Goal: Task Accomplishment & Management: Use online tool/utility

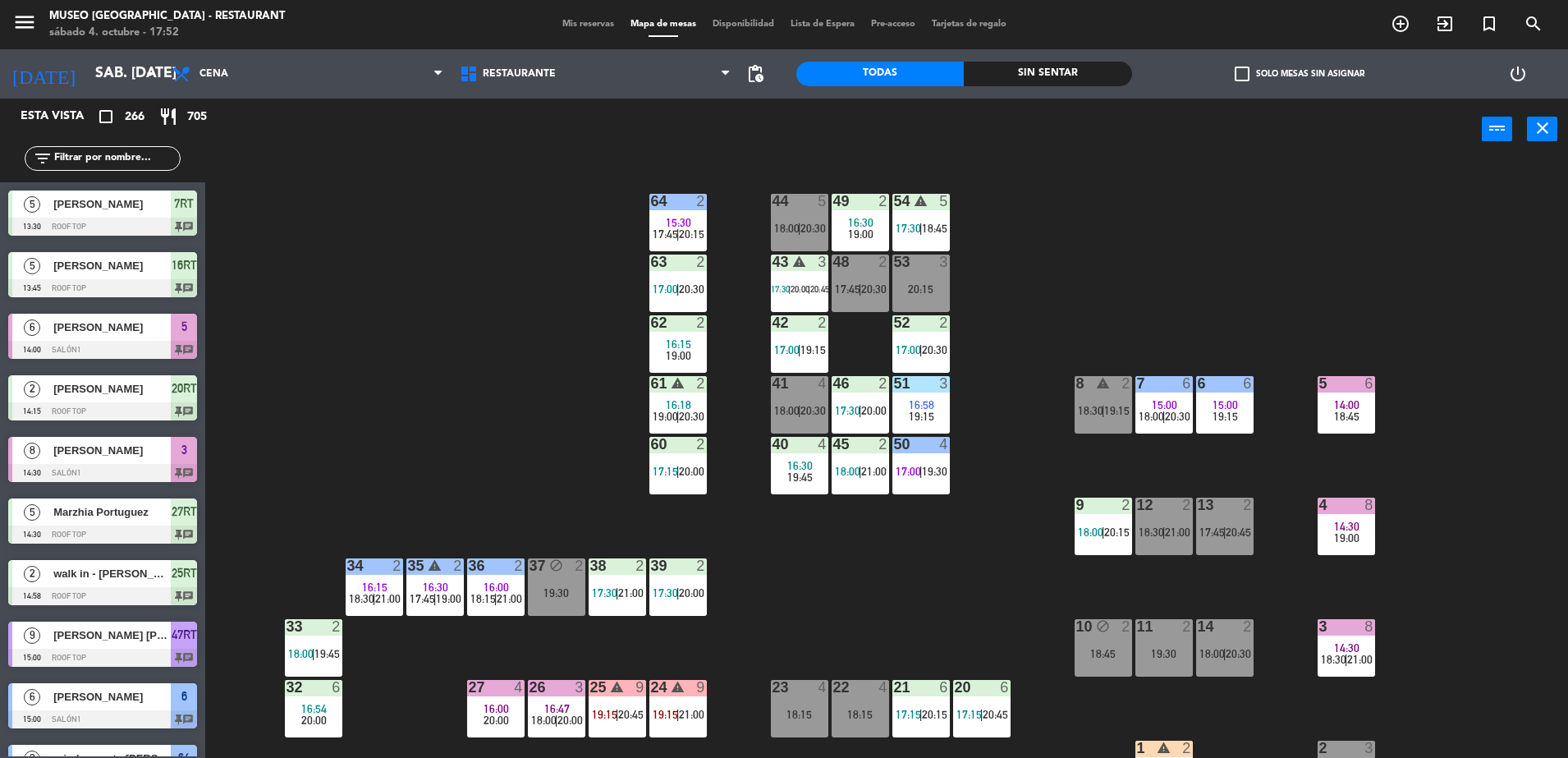
click at [122, 159] on input "text" at bounding box center [117, 159] width 127 height 18
click at [596, 288] on div "44 5 18:00 | 20:30 49 2 16:30 19:00 54 warning 5 17:30 | 18:45 64 2 15:30 17:45…" at bounding box center [894, 463] width 1347 height 598
click at [509, 275] on div "44 5 18:00 | 20:30 49 2 16:30 19:00 54 warning 5 17:30 | 18:45 64 2 15:30 17:45…" at bounding box center [894, 463] width 1347 height 598
drag, startPoint x: 835, startPoint y: 286, endPoint x: 758, endPoint y: 619, distance: 341.8
click at [758, 619] on div "44 5 18:00 | 20:30 49 2 16:30 19:00 54 warning 5 17:30 | 18:45 64 2 15:30 17:45…" at bounding box center [894, 463] width 1347 height 598
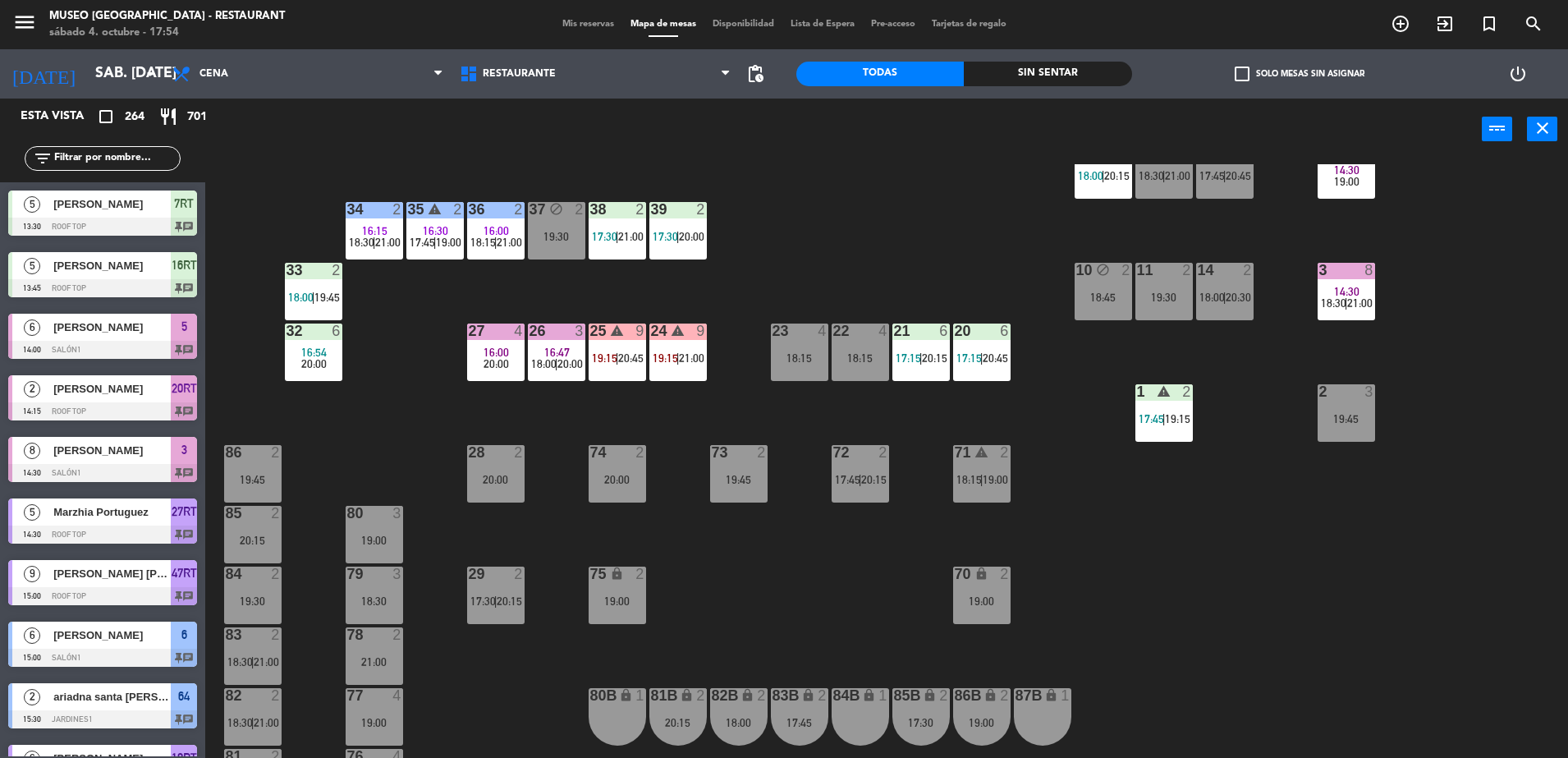
scroll to position [357, 0]
click at [612, 694] on div "lock" at bounding box center [617, 694] width 27 height 16
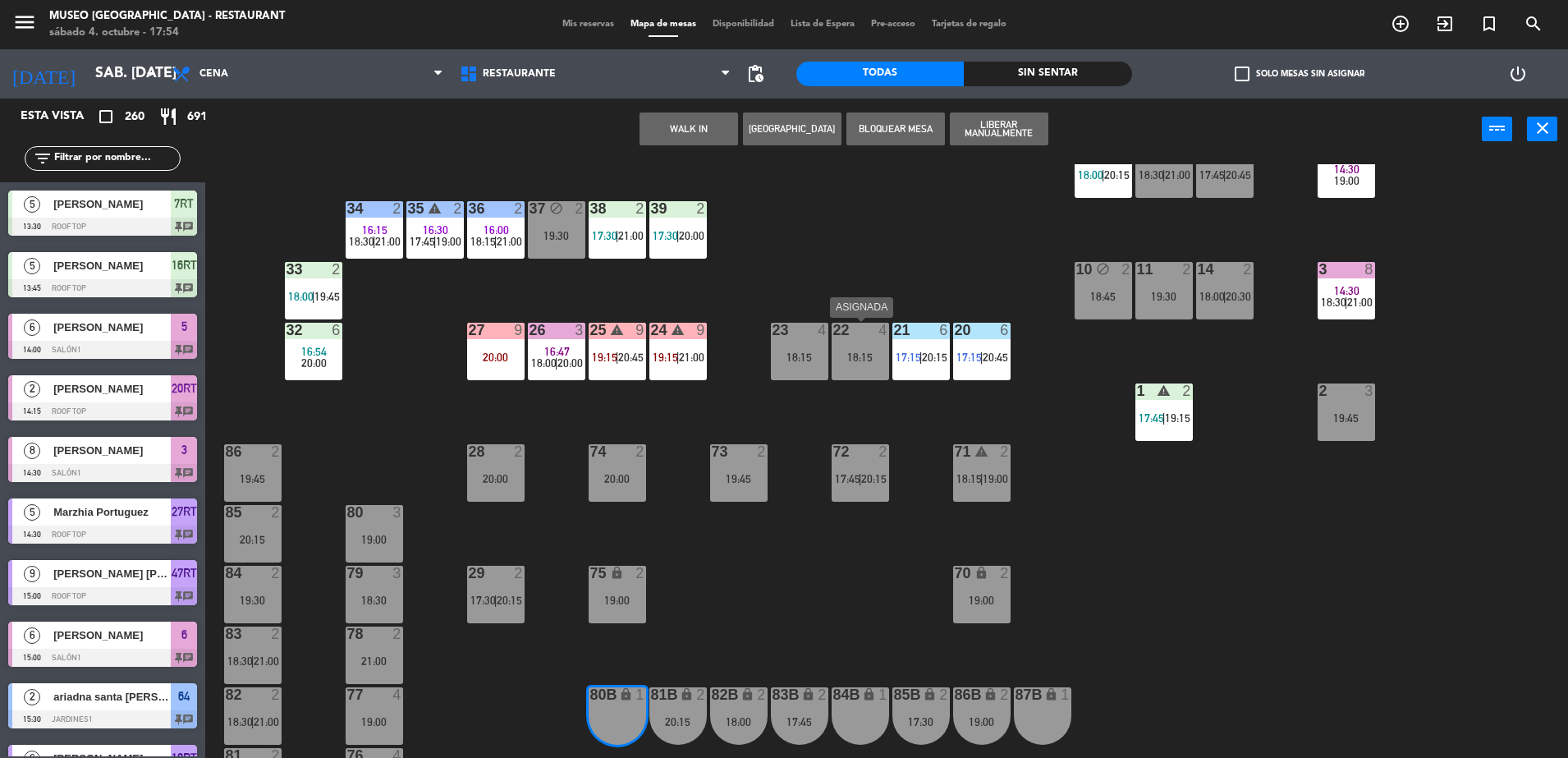
click at [826, 369] on div "23 4 18:15" at bounding box center [800, 351] width 58 height 58
click at [697, 133] on button "WALK IN" at bounding box center [689, 129] width 98 height 33
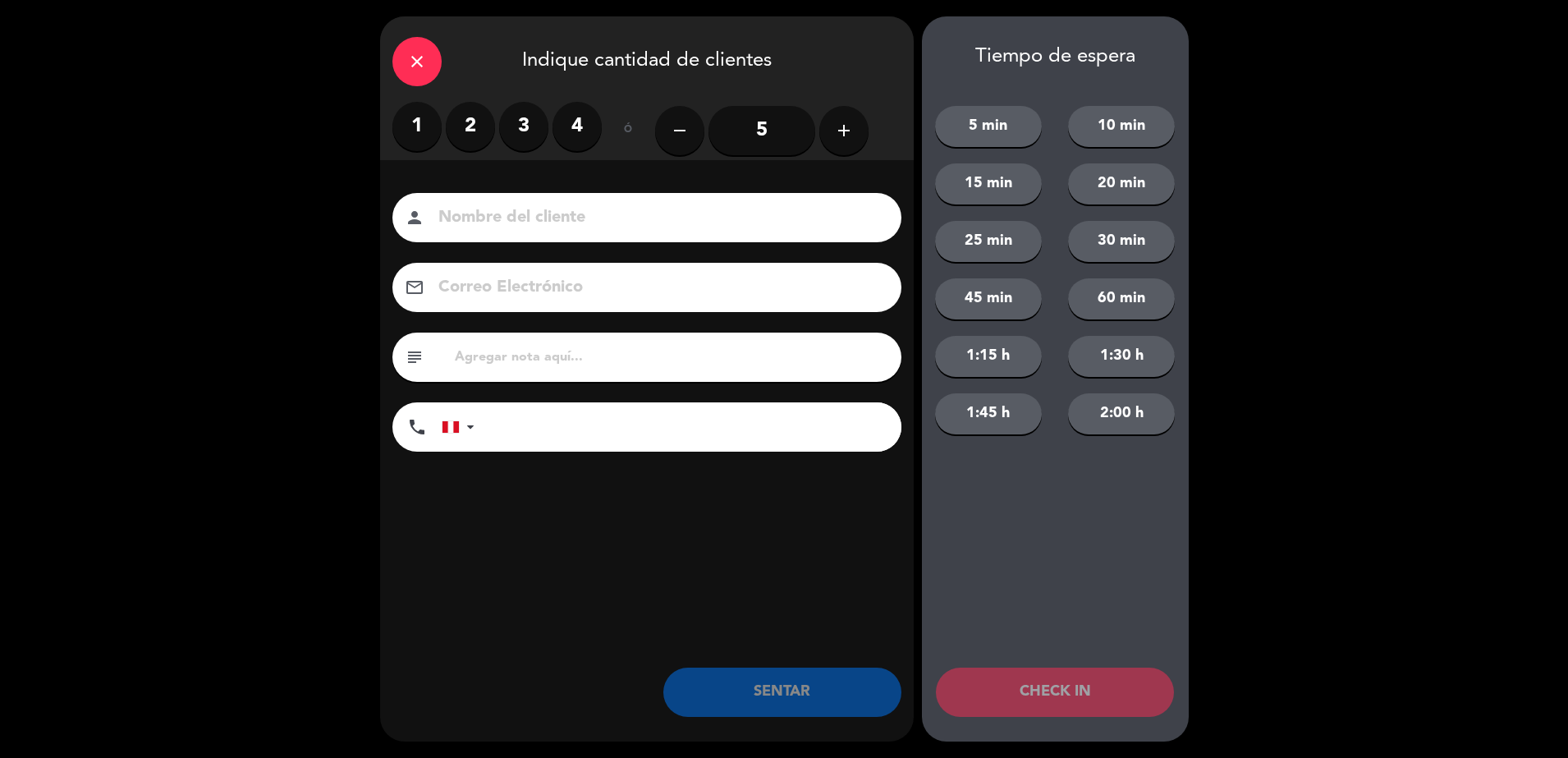
click at [436, 65] on div "close" at bounding box center [417, 62] width 50 height 50
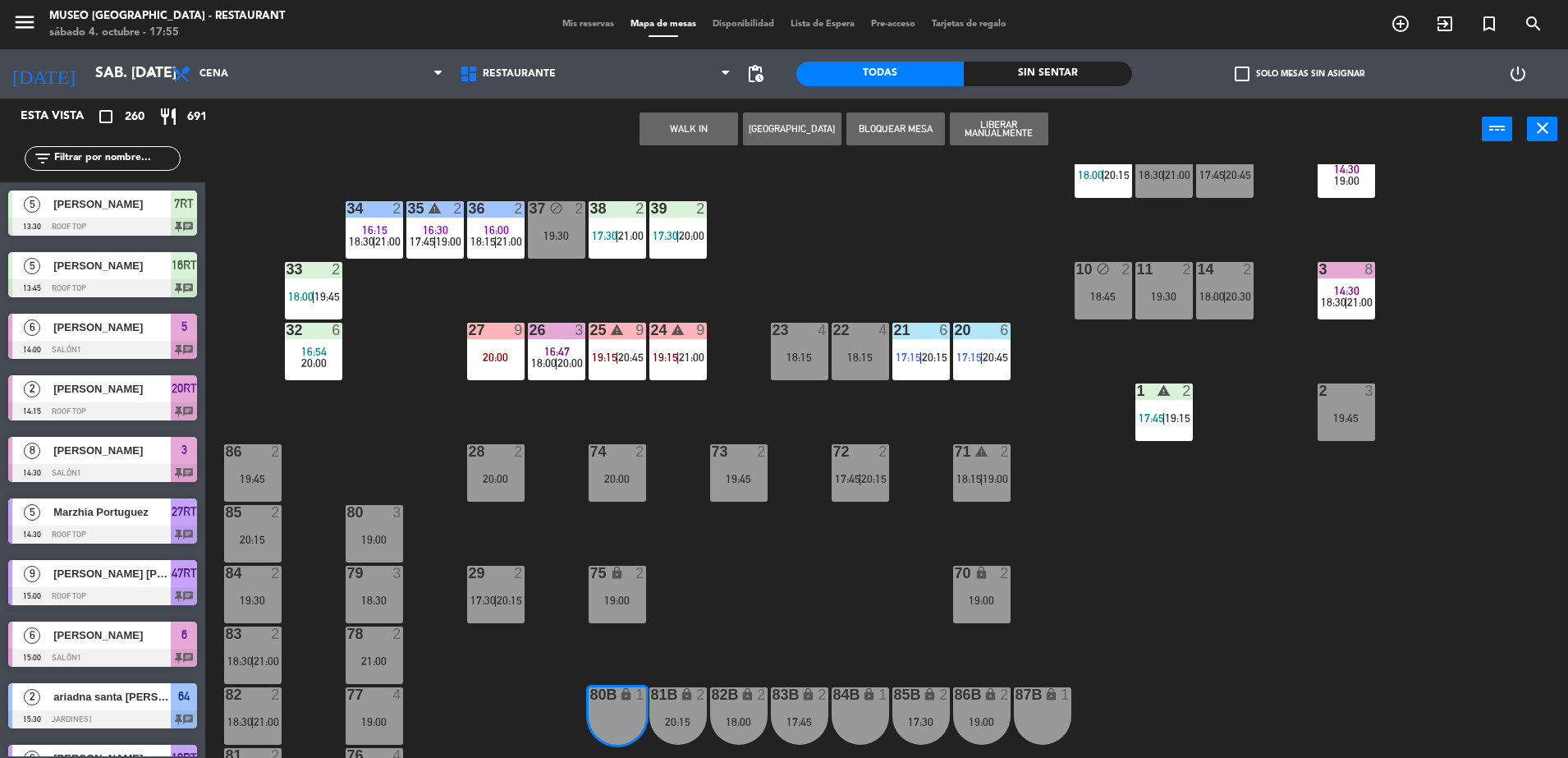
click at [813, 313] on div "44 5 18:00 | 20:30 49 2 16:30 19:00 54 warning 5 17:30 | 18:45 64 2 15:30 17:45…" at bounding box center [894, 463] width 1347 height 598
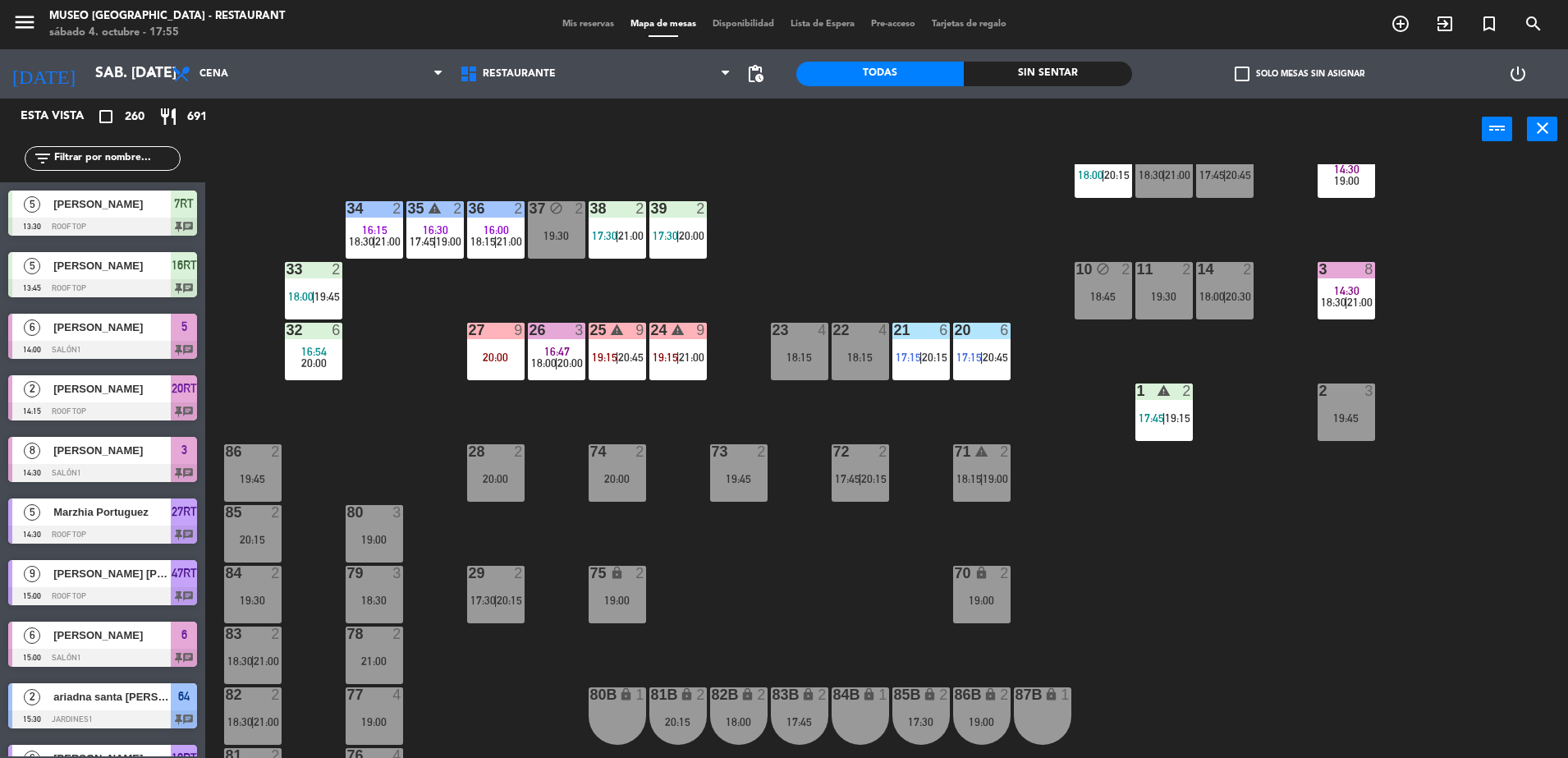
scroll to position [0, 0]
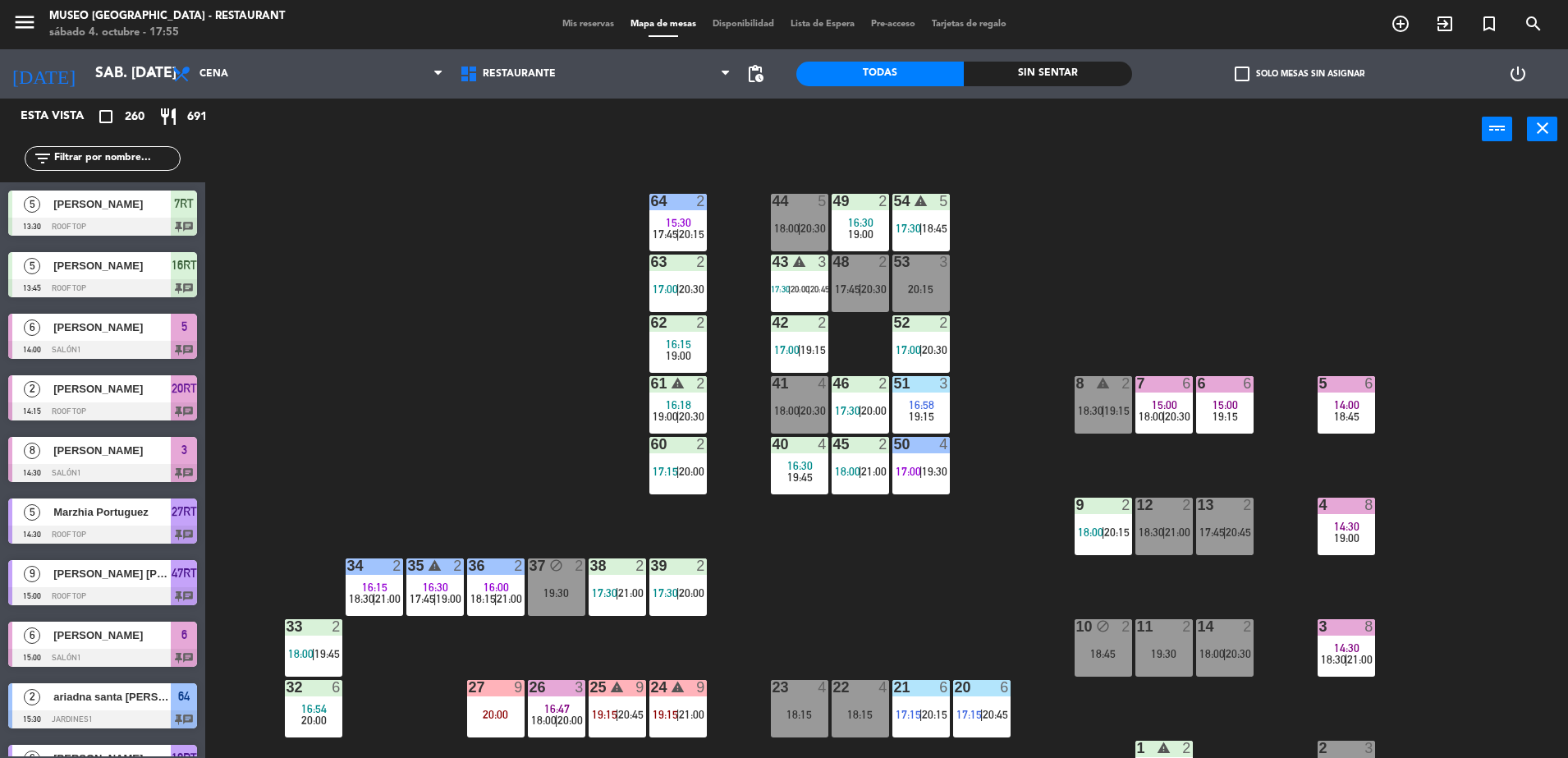
click at [855, 284] on span "17:45" at bounding box center [847, 289] width 26 height 13
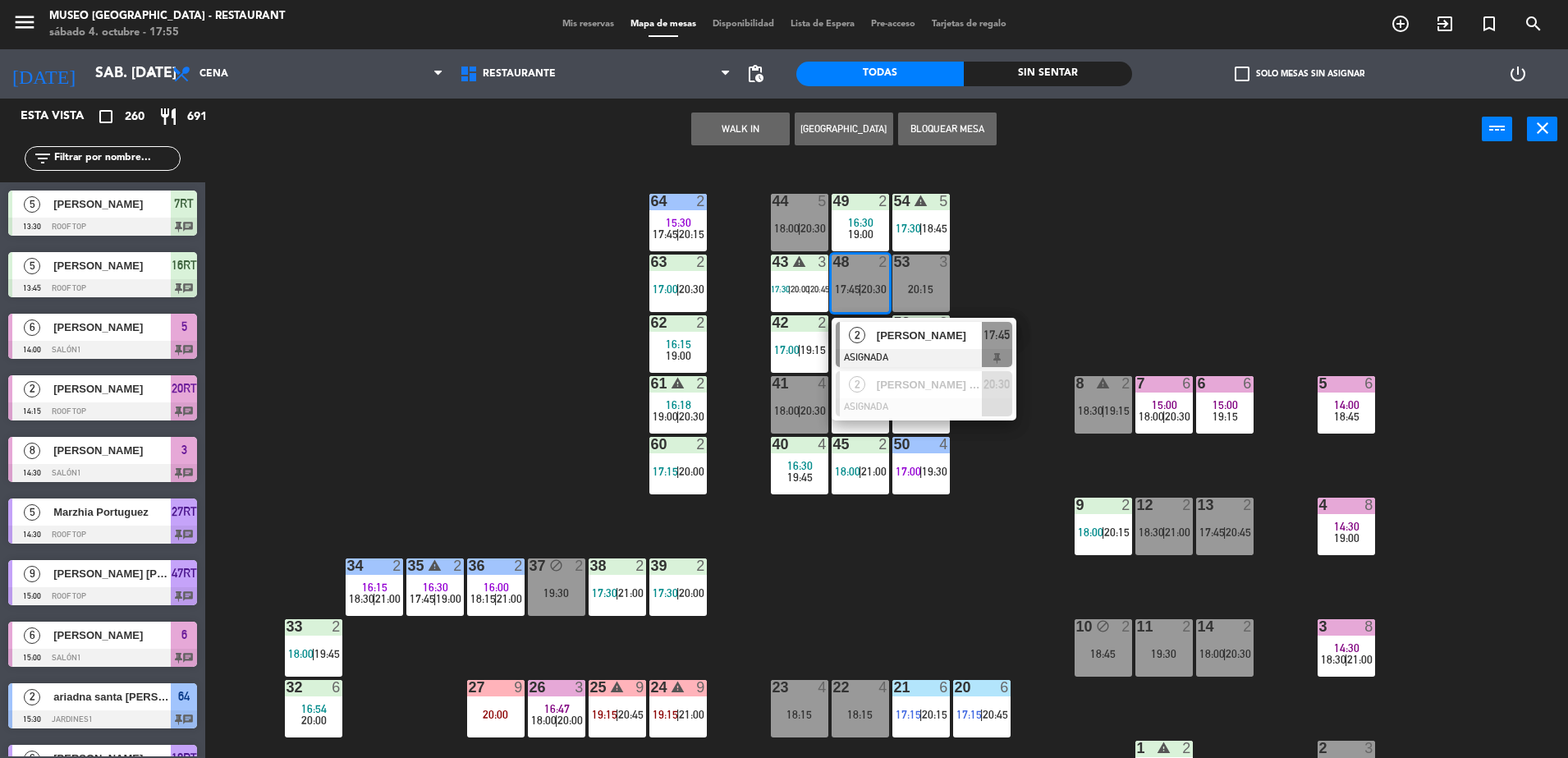
click at [738, 137] on button "WALK IN" at bounding box center [740, 129] width 98 height 33
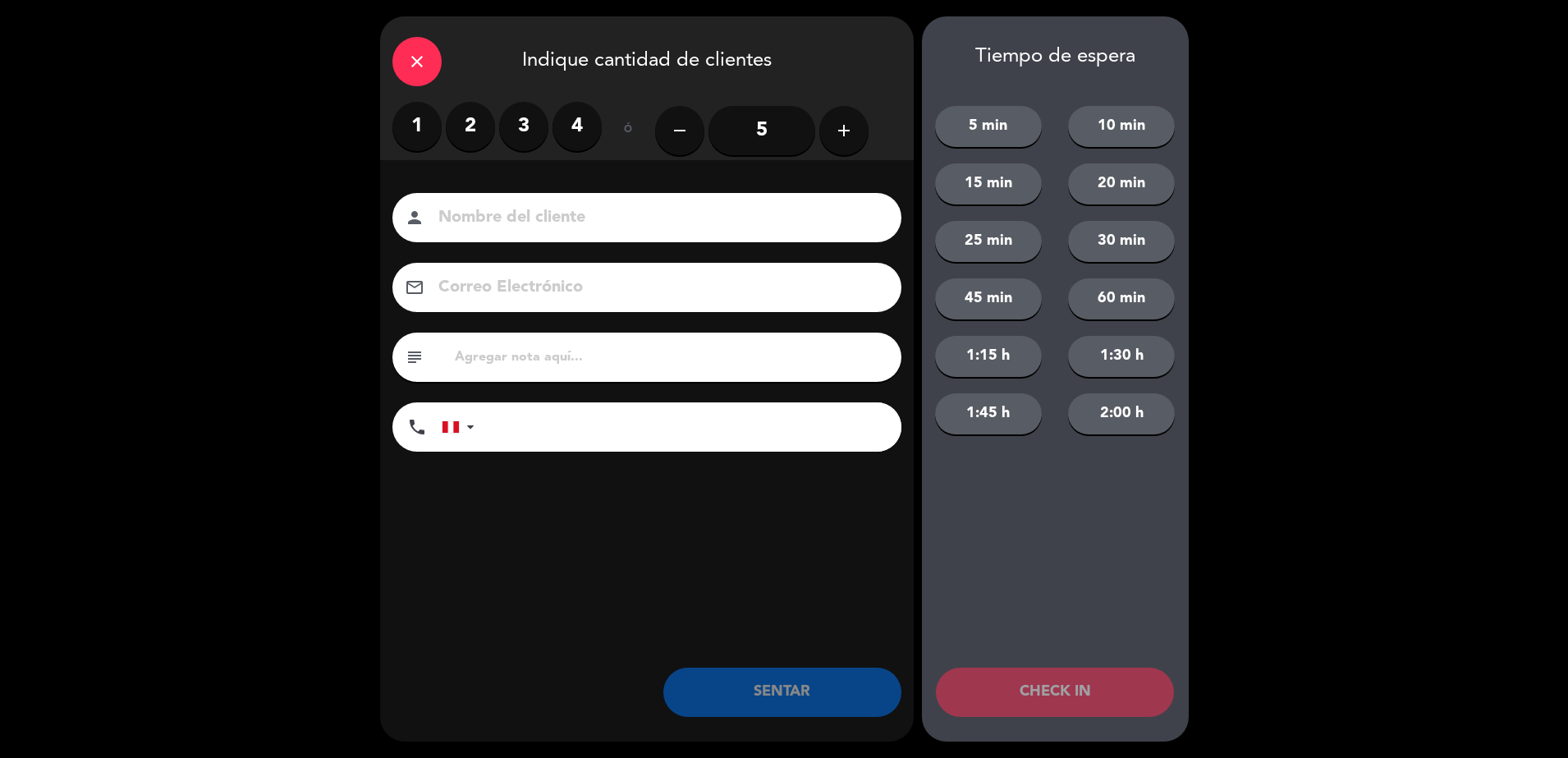
click at [489, 126] on label "2" at bounding box center [470, 126] width 50 height 50
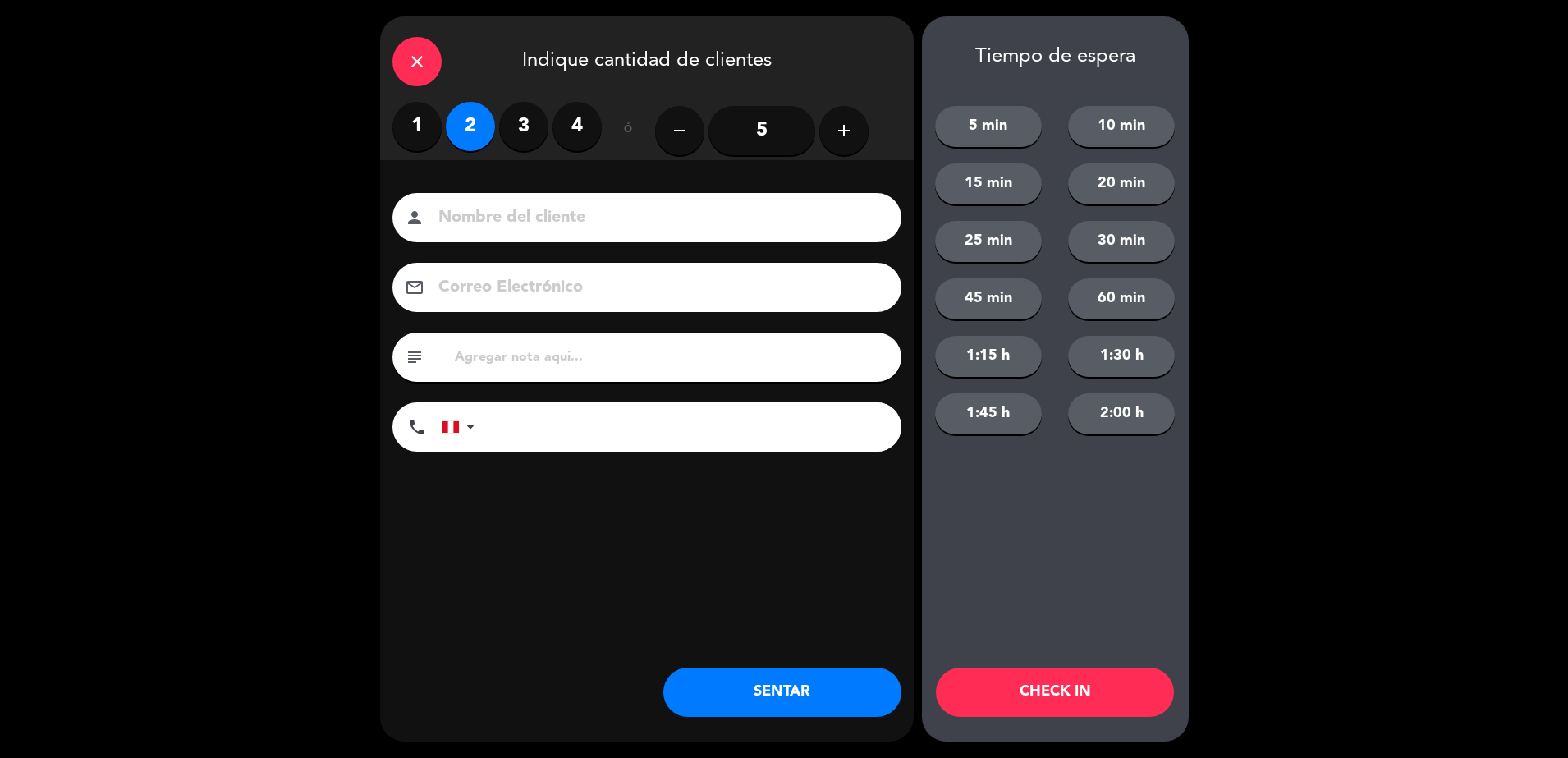
click at [540, 207] on input at bounding box center [658, 217] width 443 height 29
type input "walk in - [PERSON_NAME]"
click at [576, 434] on input "tel" at bounding box center [696, 427] width 411 height 50
type input "924063343"
click at [746, 679] on button "SENTAR" at bounding box center [783, 693] width 238 height 50
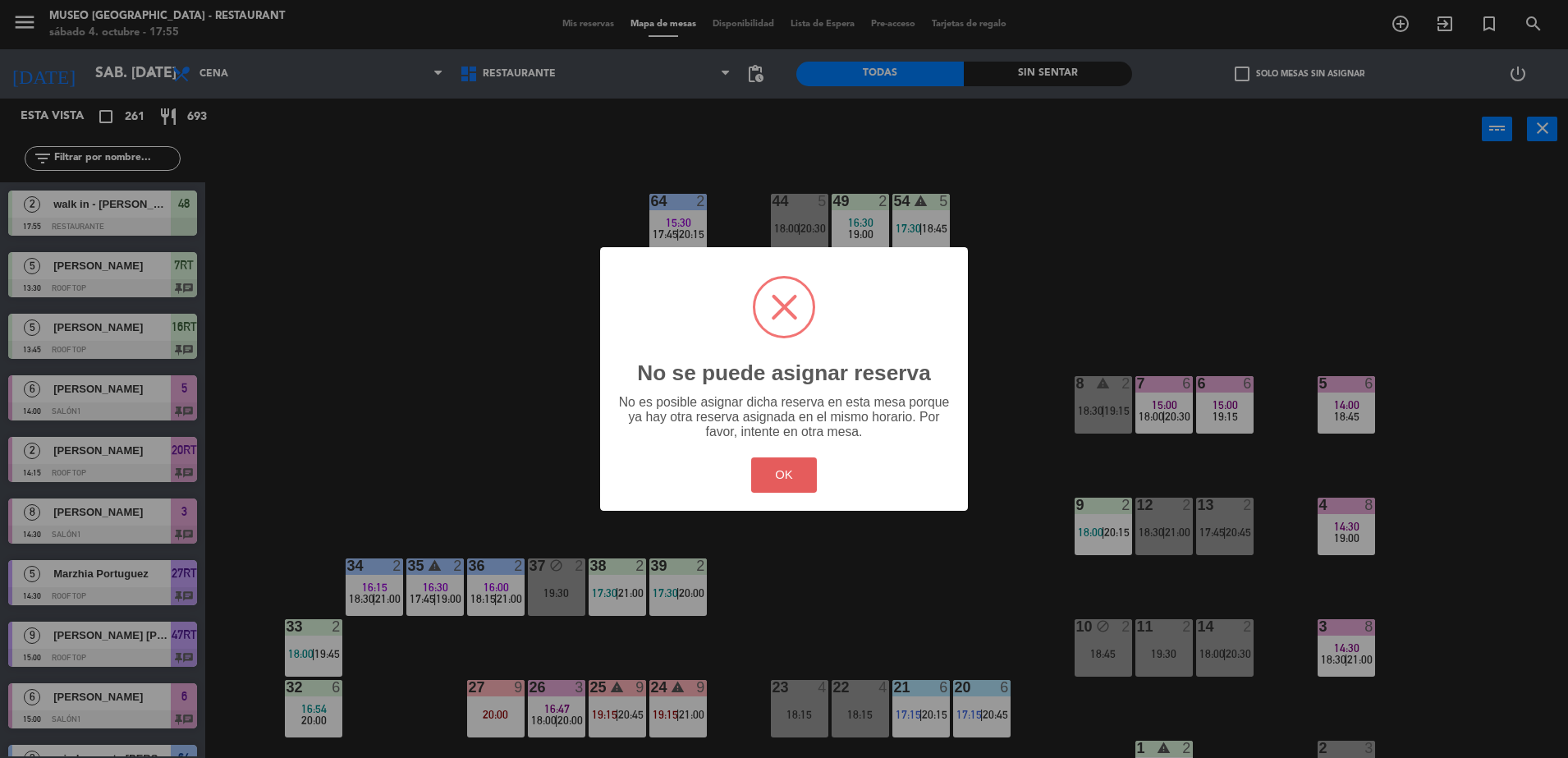
click at [772, 473] on button "OK" at bounding box center [784, 474] width 66 height 36
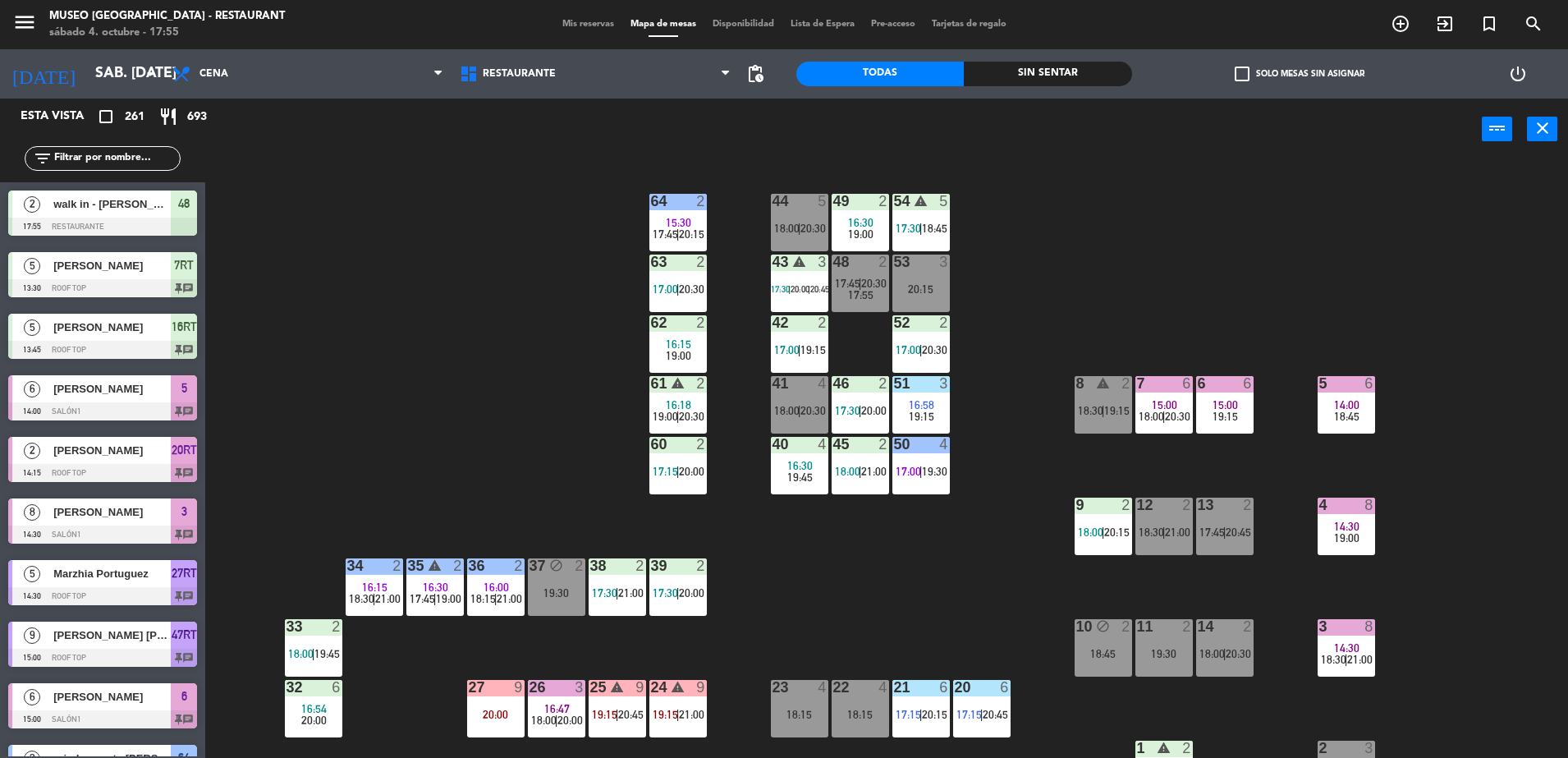
click at [869, 309] on div "48 2 17:45 | 20:30 17:55" at bounding box center [860, 284] width 58 height 58
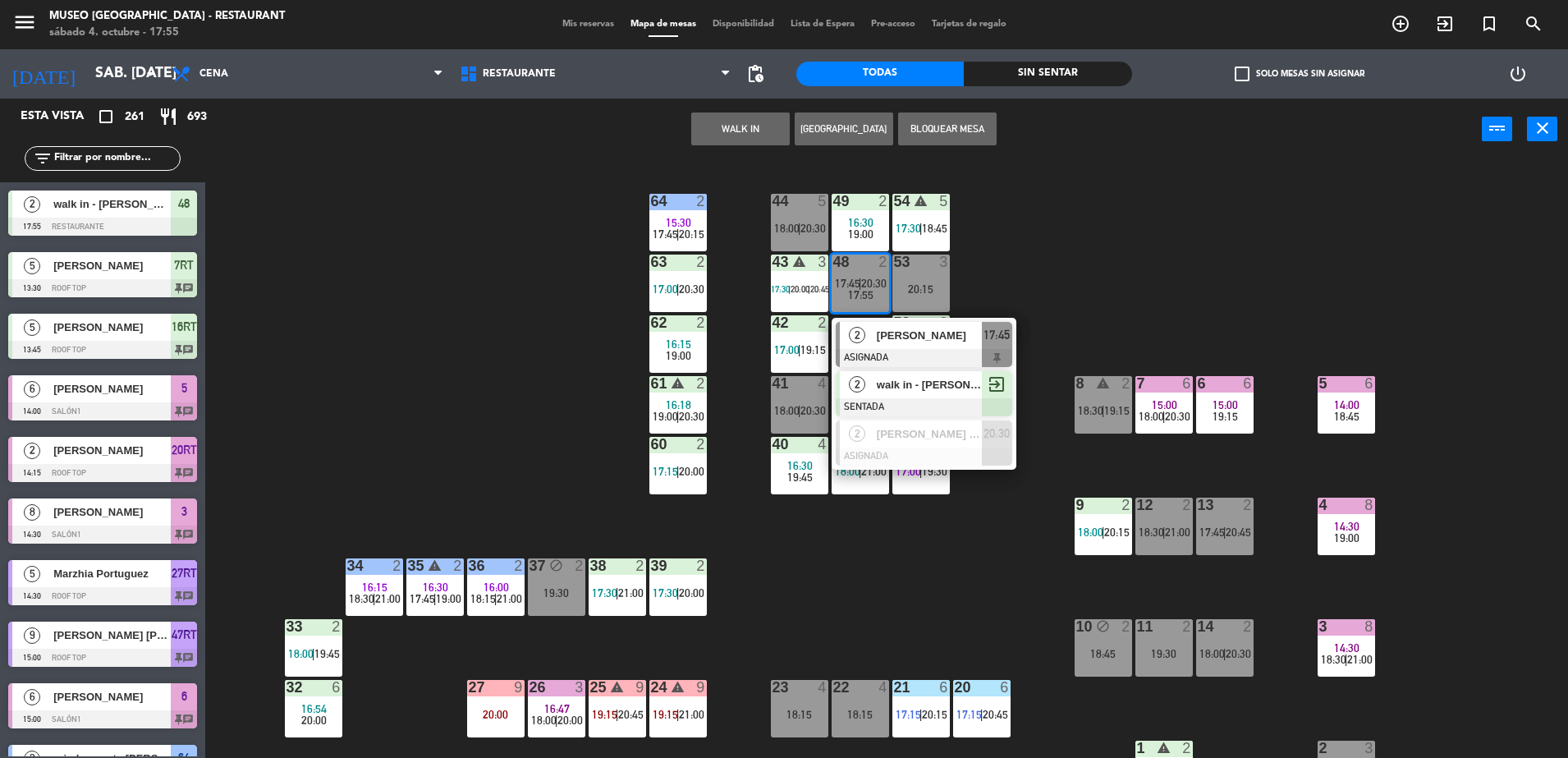
click at [884, 403] on div at bounding box center [924, 408] width 177 height 18
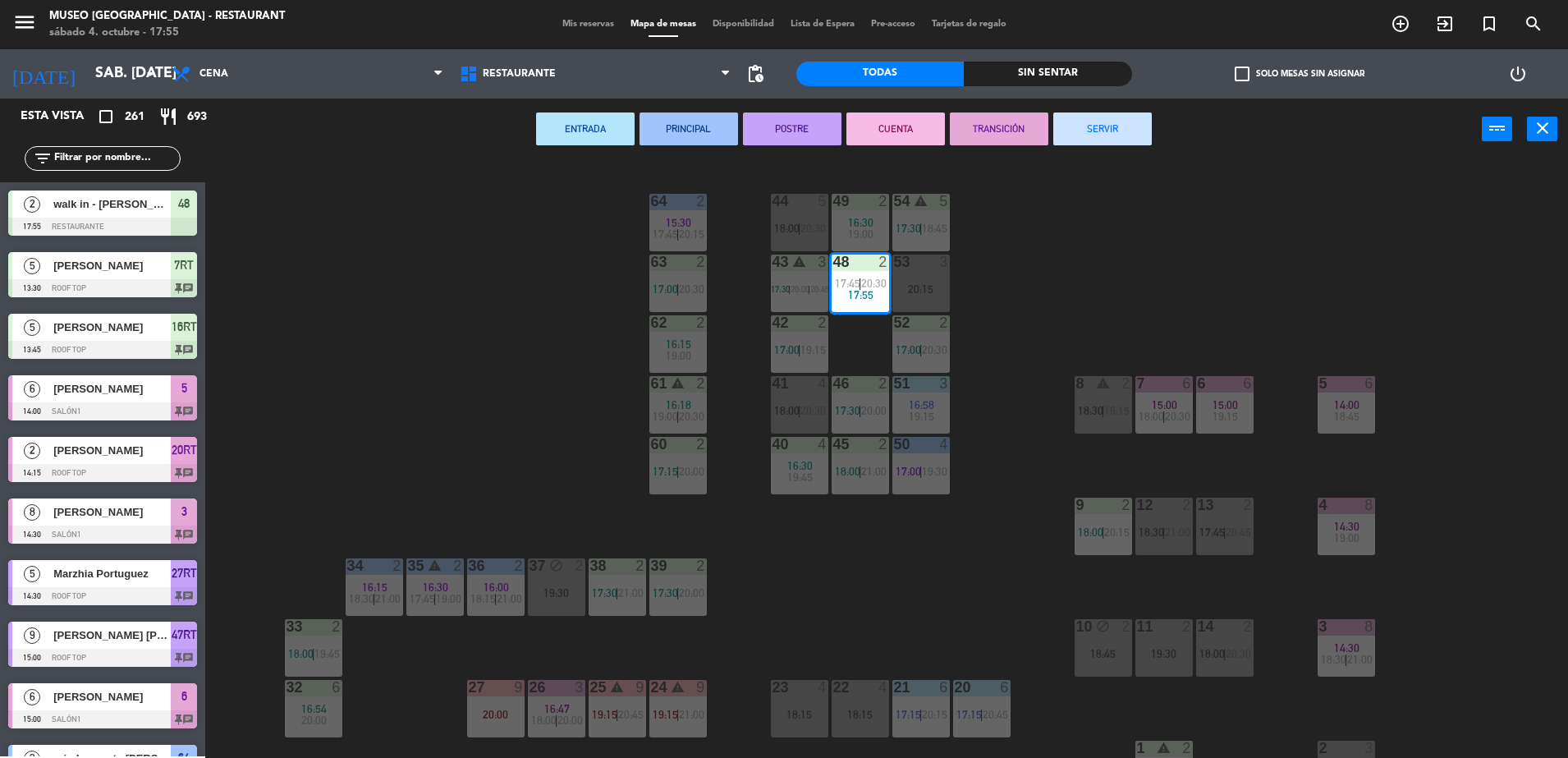
click at [1177, 288] on div "44 5 18:00 | 20:30 49 2 16:30 19:00 54 warning 5 17:30 | 18:45 64 2 15:30 17:45…" at bounding box center [894, 463] width 1347 height 598
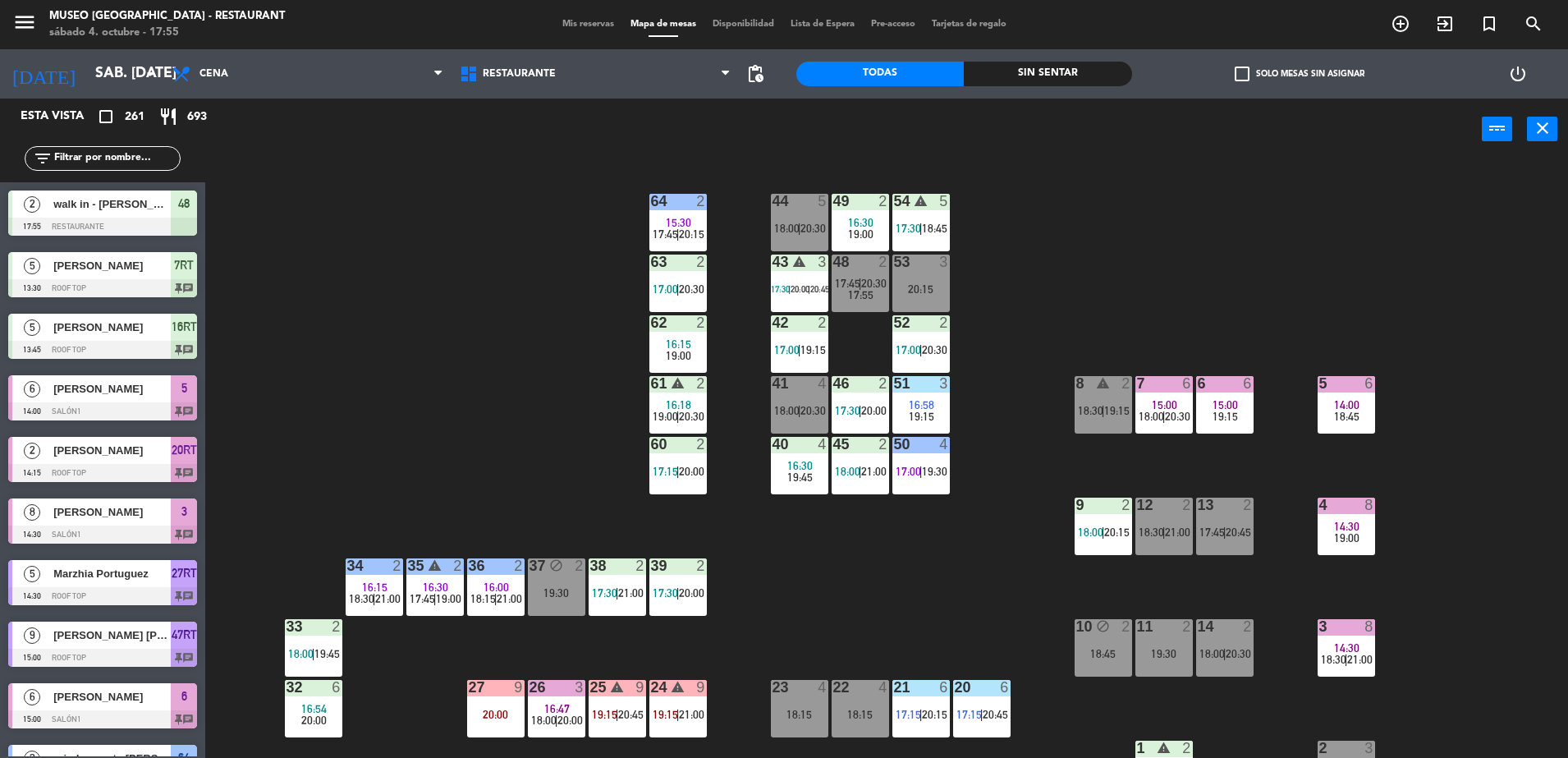
click at [866, 288] on span "17:55" at bounding box center [860, 295] width 26 height 13
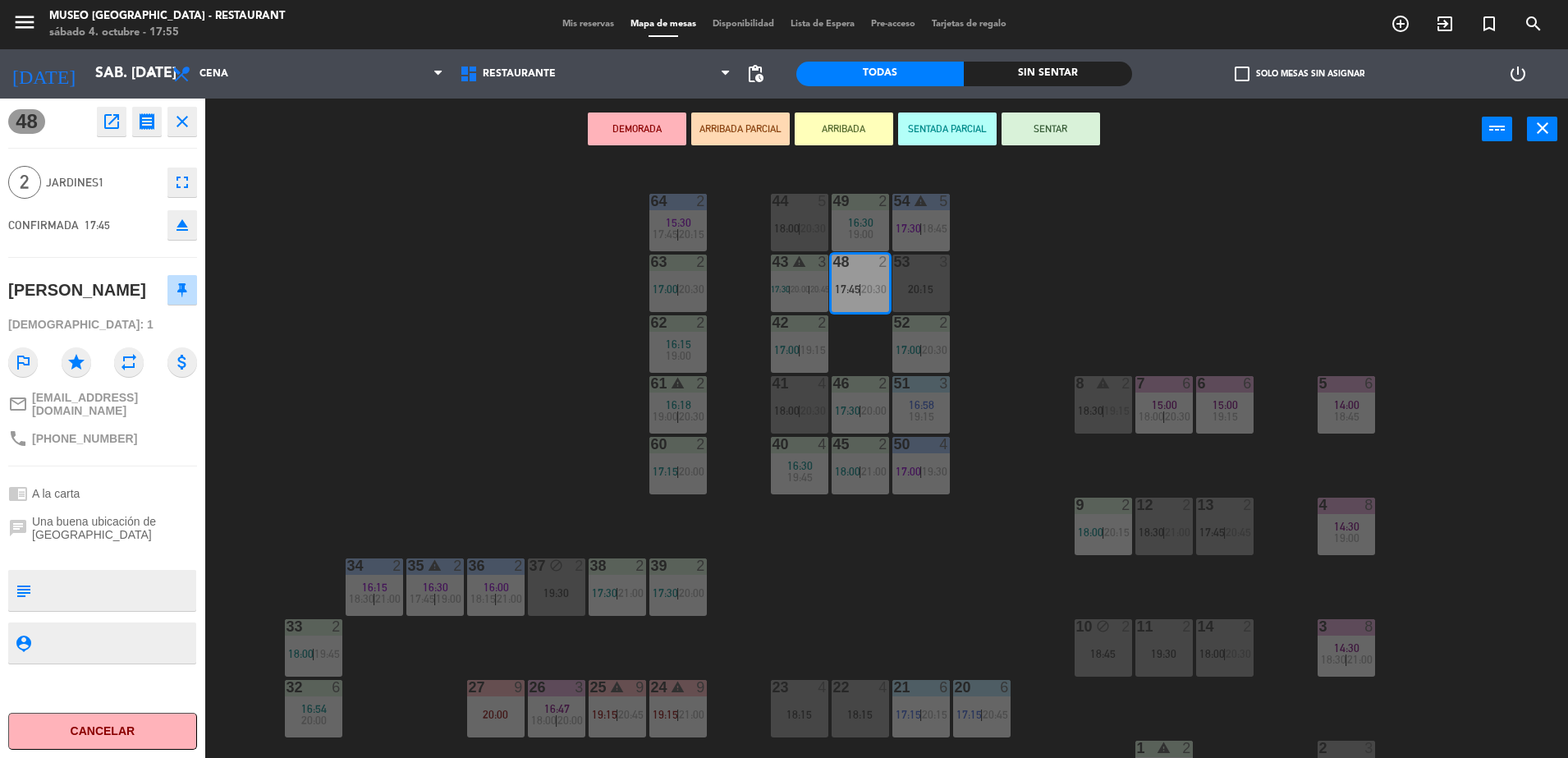
click at [186, 222] on icon "eject" at bounding box center [183, 225] width 20 height 20
click at [311, 281] on div "menu [GEOGRAPHIC_DATA] - Restaurant sábado 4. octubre - 17:55 Mis reservas Mapa…" at bounding box center [784, 379] width 1568 height 758
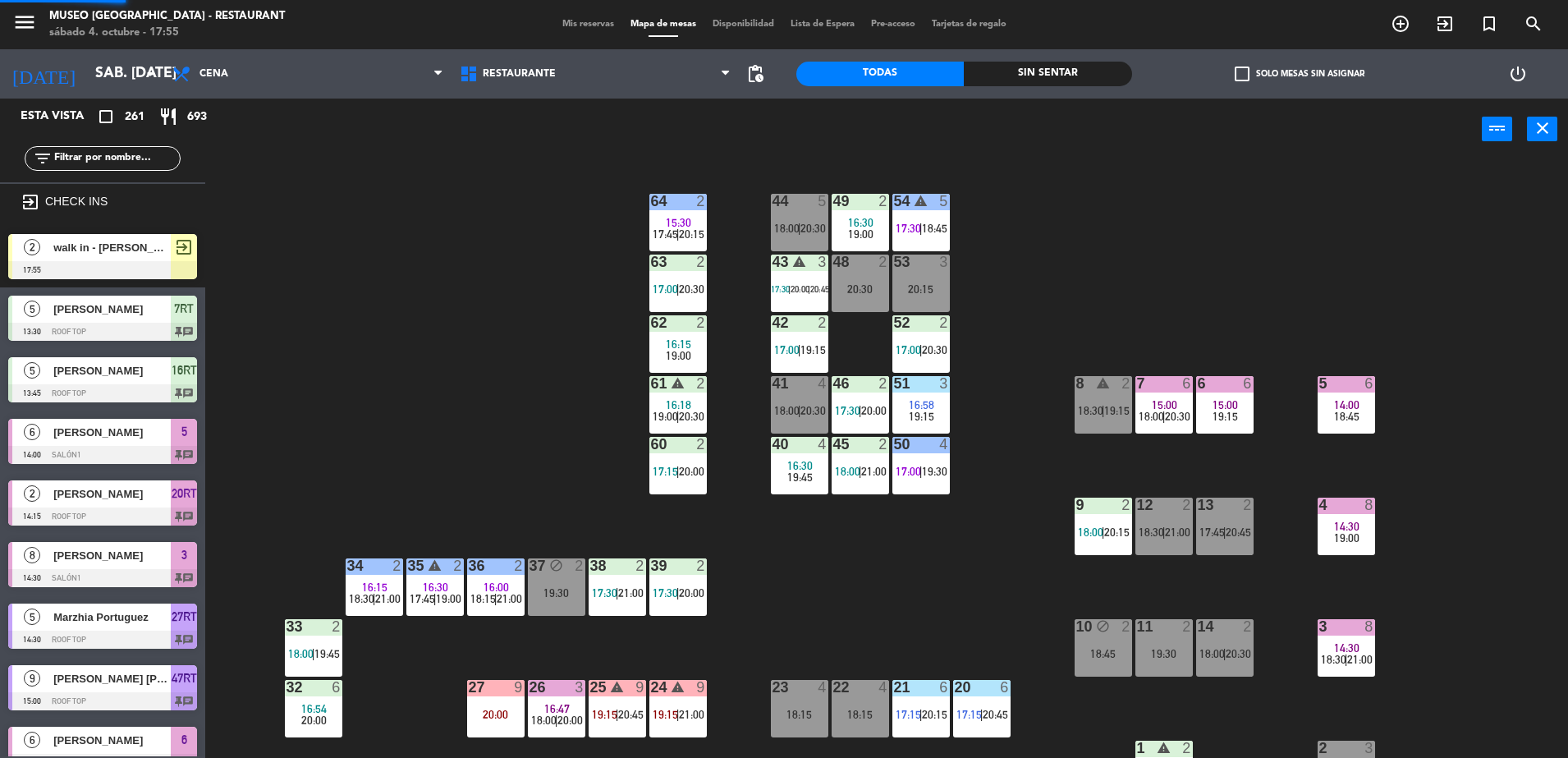
scroll to position [4, 0]
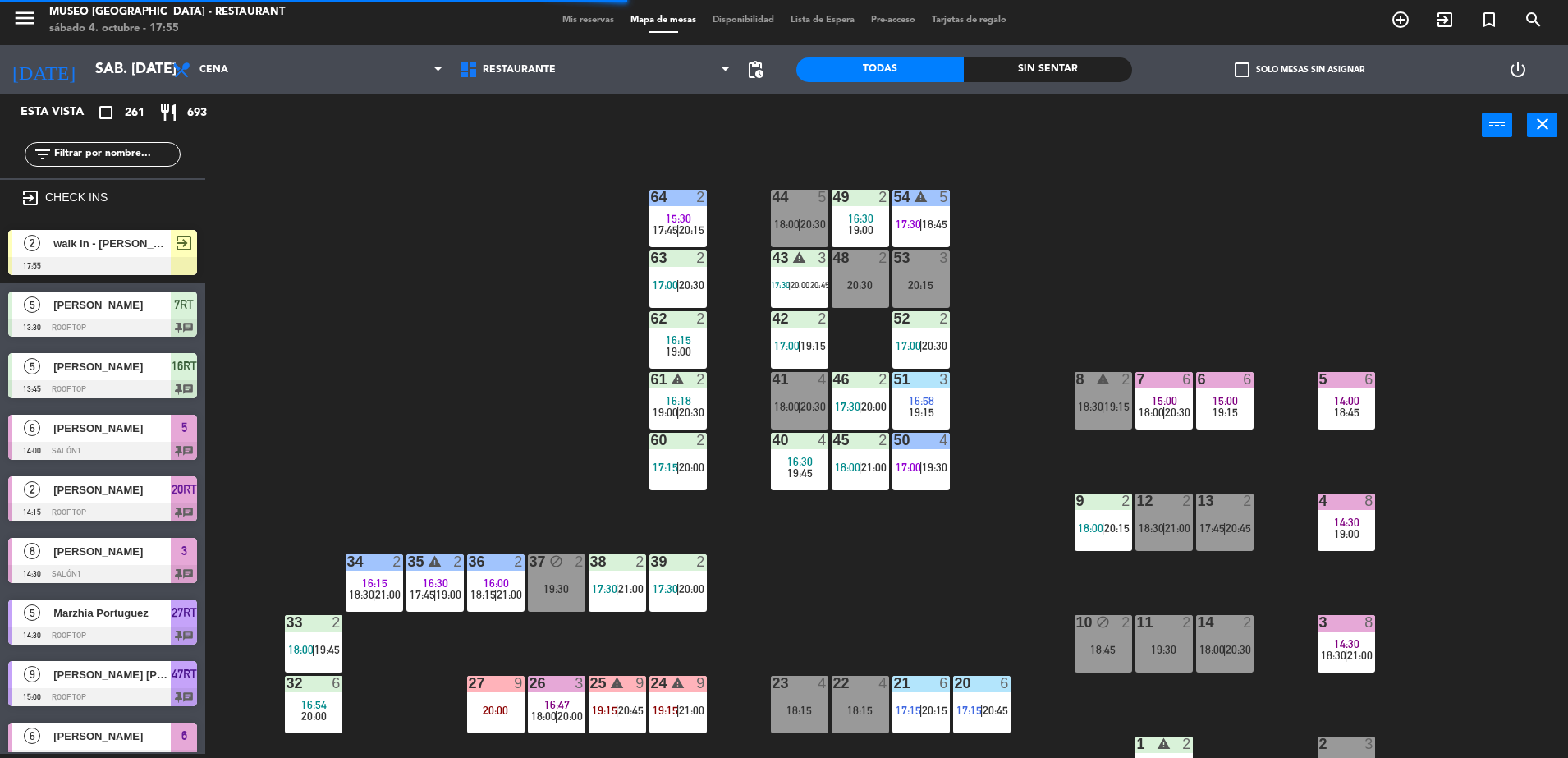
click at [131, 245] on span "walk in - [PERSON_NAME]" at bounding box center [112, 243] width 117 height 17
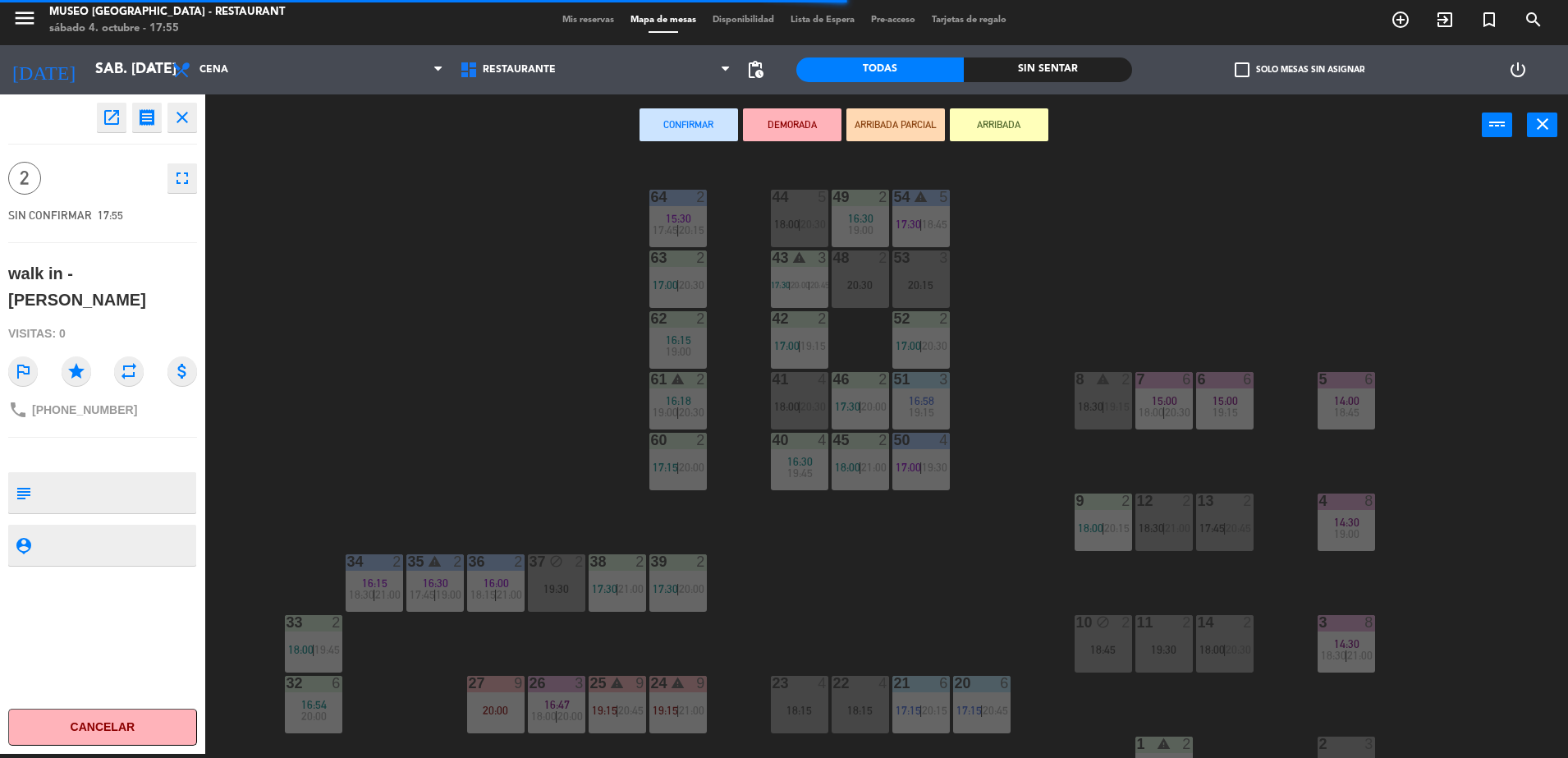
click at [861, 273] on div "48 2 20:30" at bounding box center [860, 279] width 58 height 58
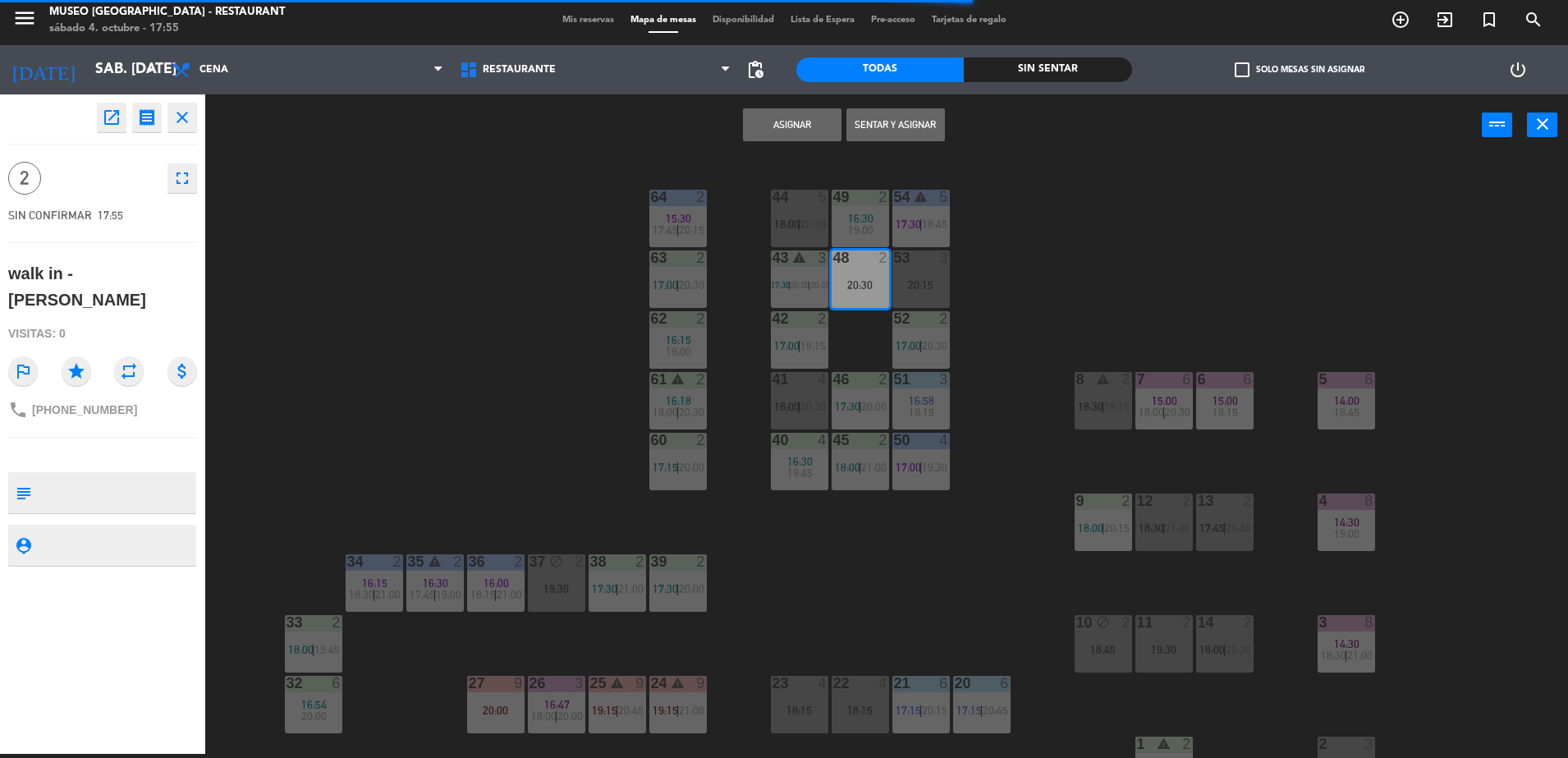
click at [783, 136] on button "Asignar" at bounding box center [792, 125] width 98 height 33
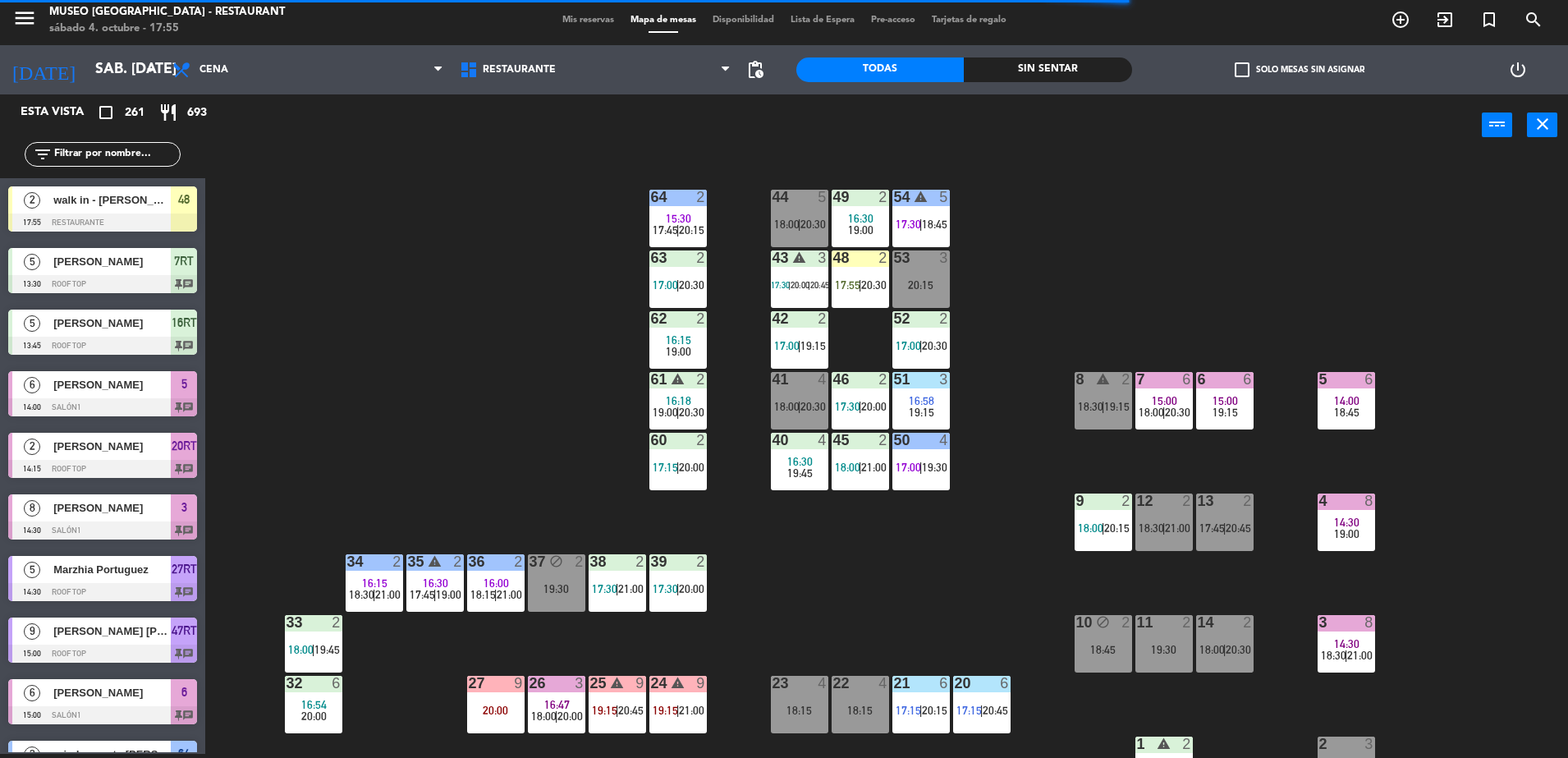
click at [147, 153] on input "text" at bounding box center [117, 155] width 127 height 18
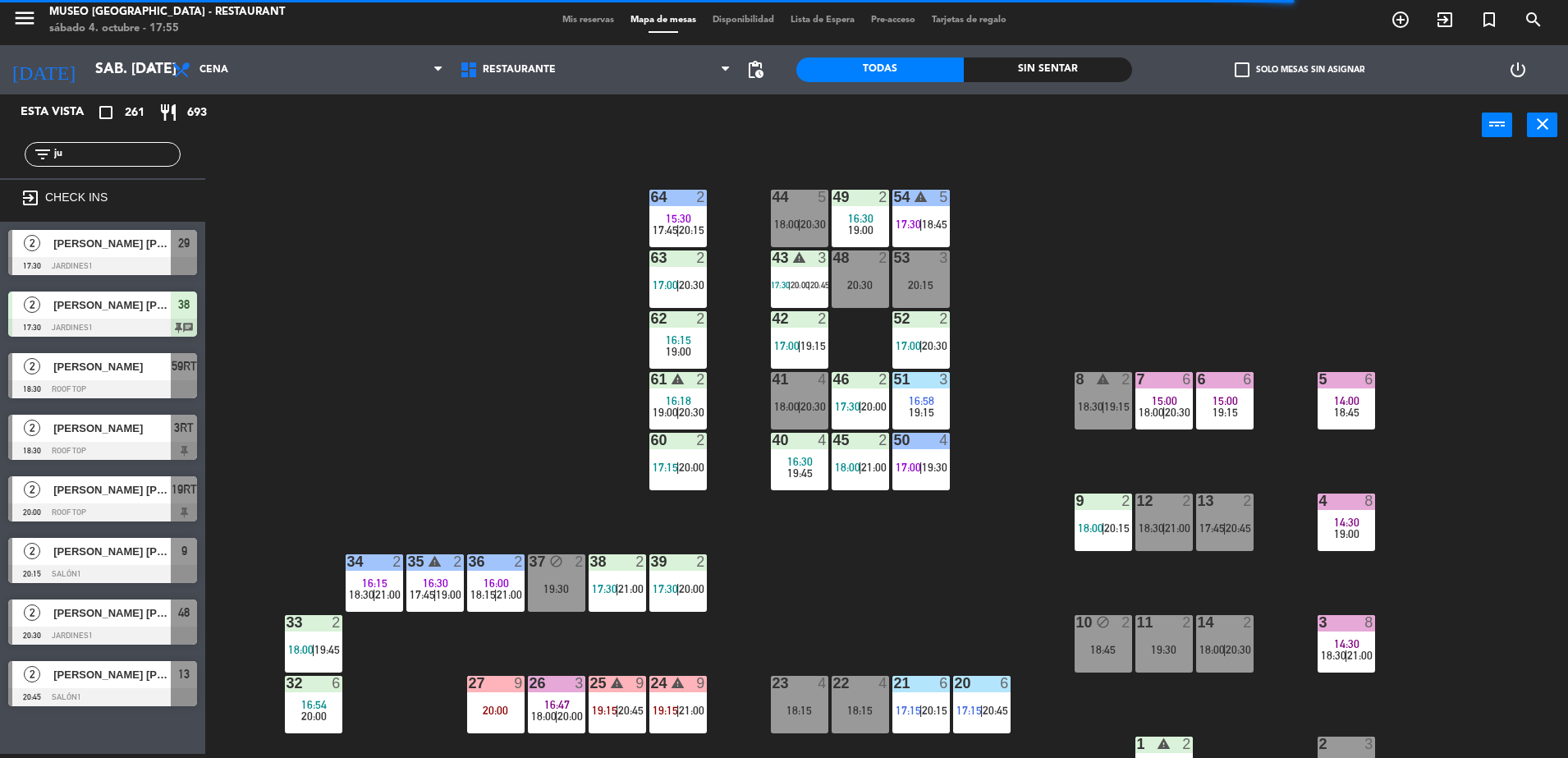
type input "j"
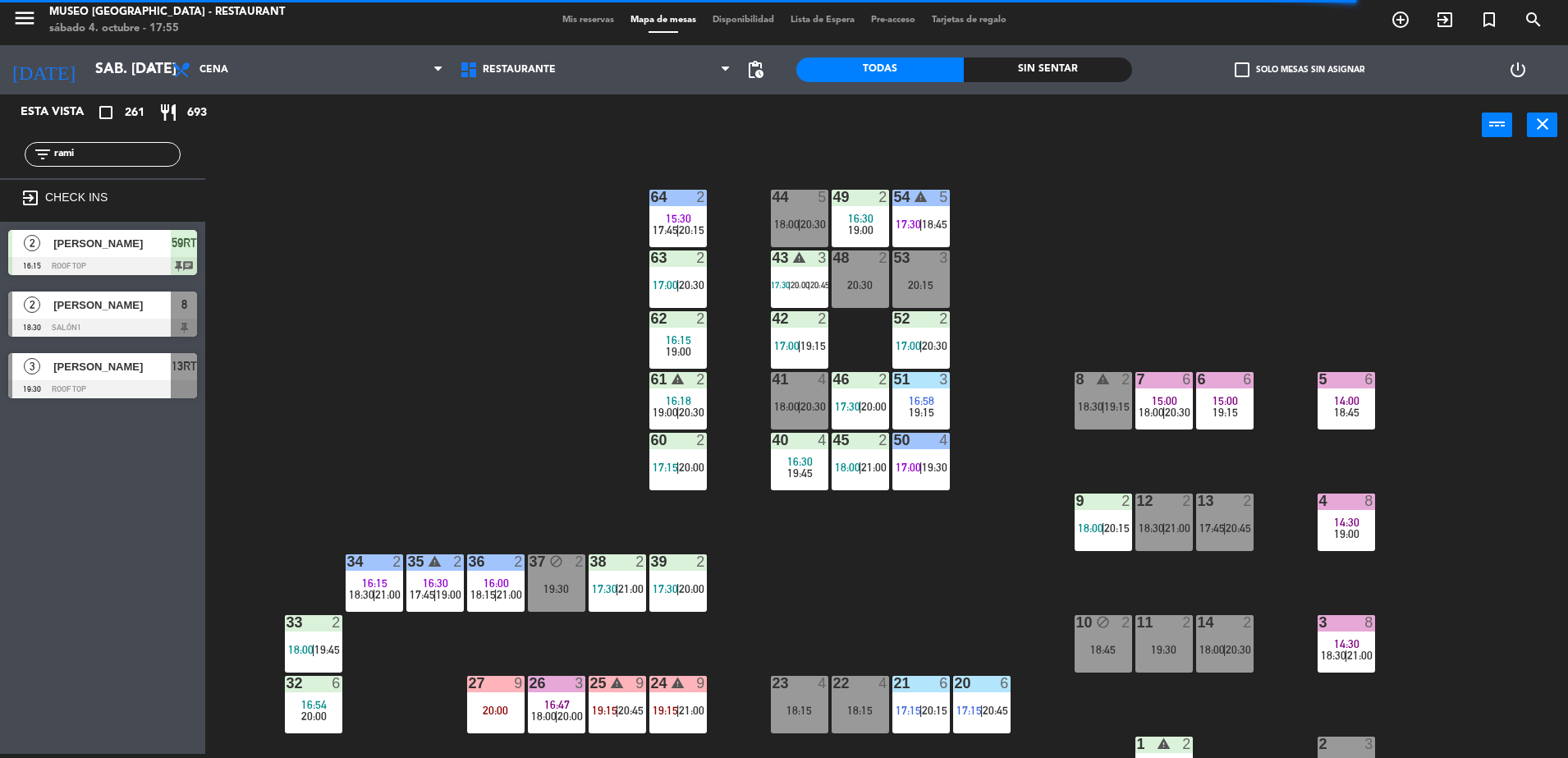
click at [236, 389] on div "44 5 18:00 | 20:30 49 2 16:30 19:00 54 warning 5 17:30 | 18:45 64 2 15:30 17:45…" at bounding box center [894, 459] width 1347 height 598
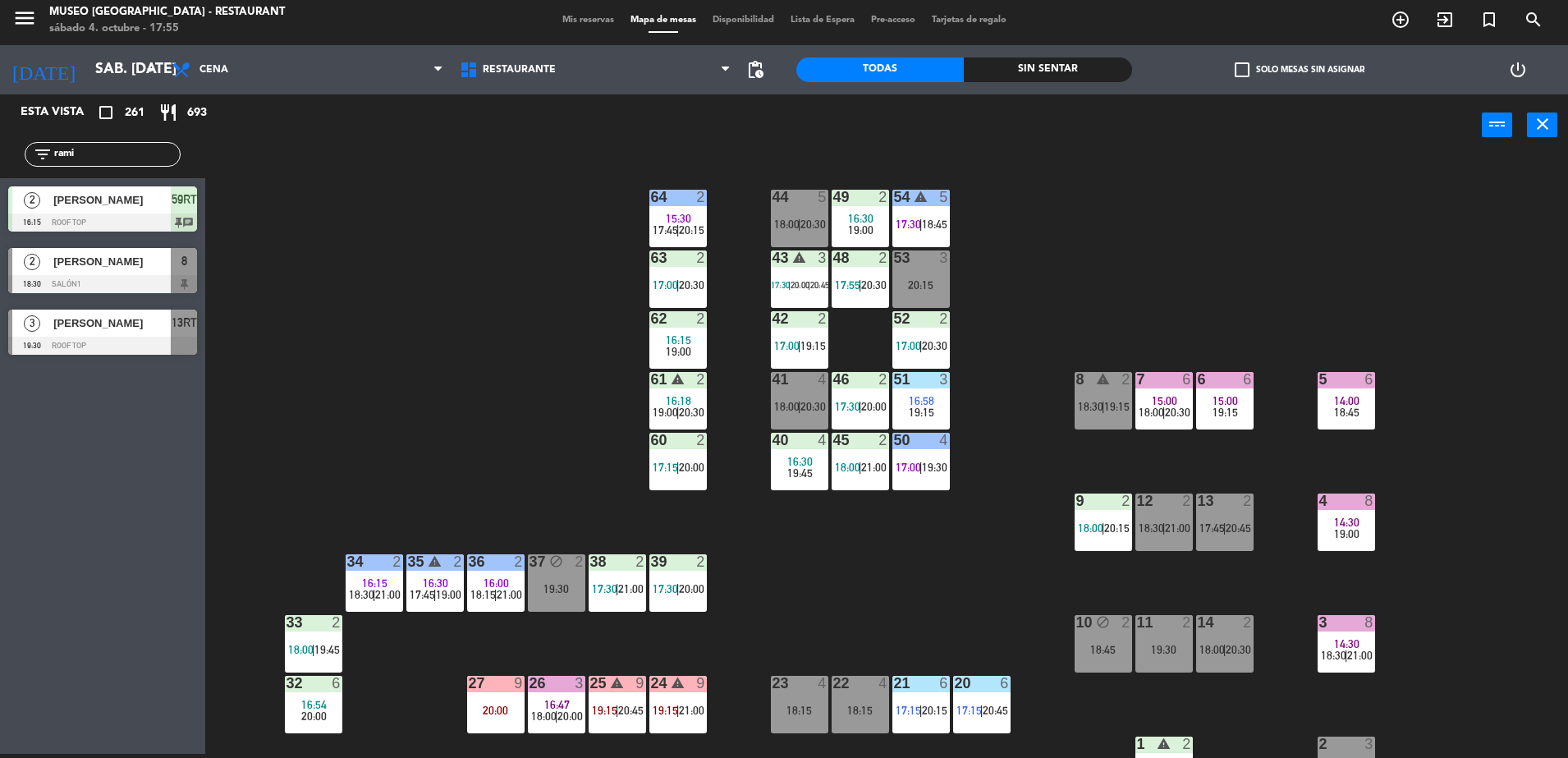
click at [380, 355] on div "44 5 18:00 | 20:30 49 2 16:30 19:00 54 warning 5 17:30 | 18:45 64 2 15:30 17:45…" at bounding box center [894, 459] width 1347 height 598
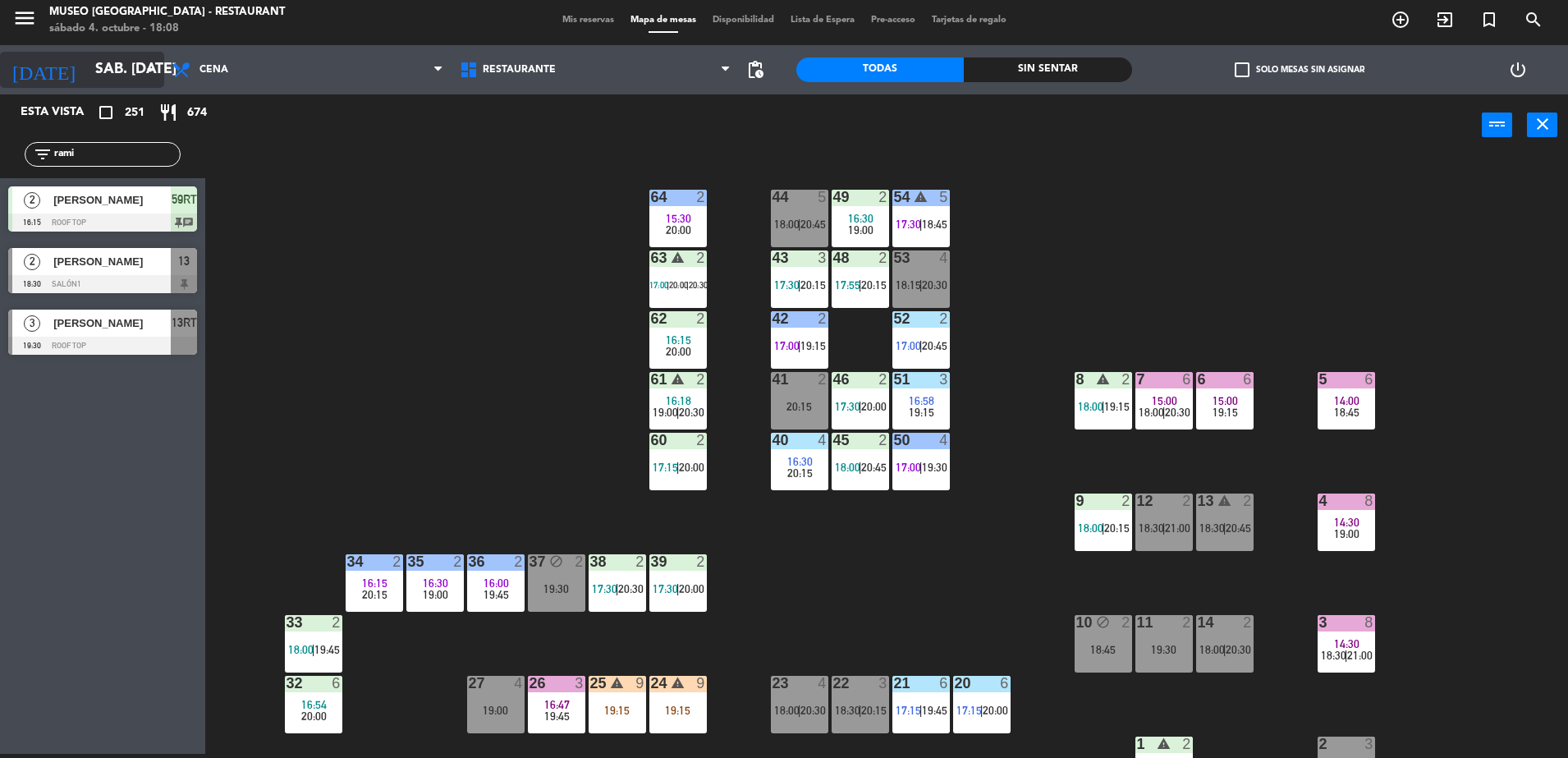
drag, startPoint x: 102, startPoint y: 154, endPoint x: 0, endPoint y: 68, distance: 133.4
click at [0, 69] on html "close × Museo Larco Café - Restaurant × chrome_reader_mode Listado de Reservas …" at bounding box center [784, 379] width 1568 height 758
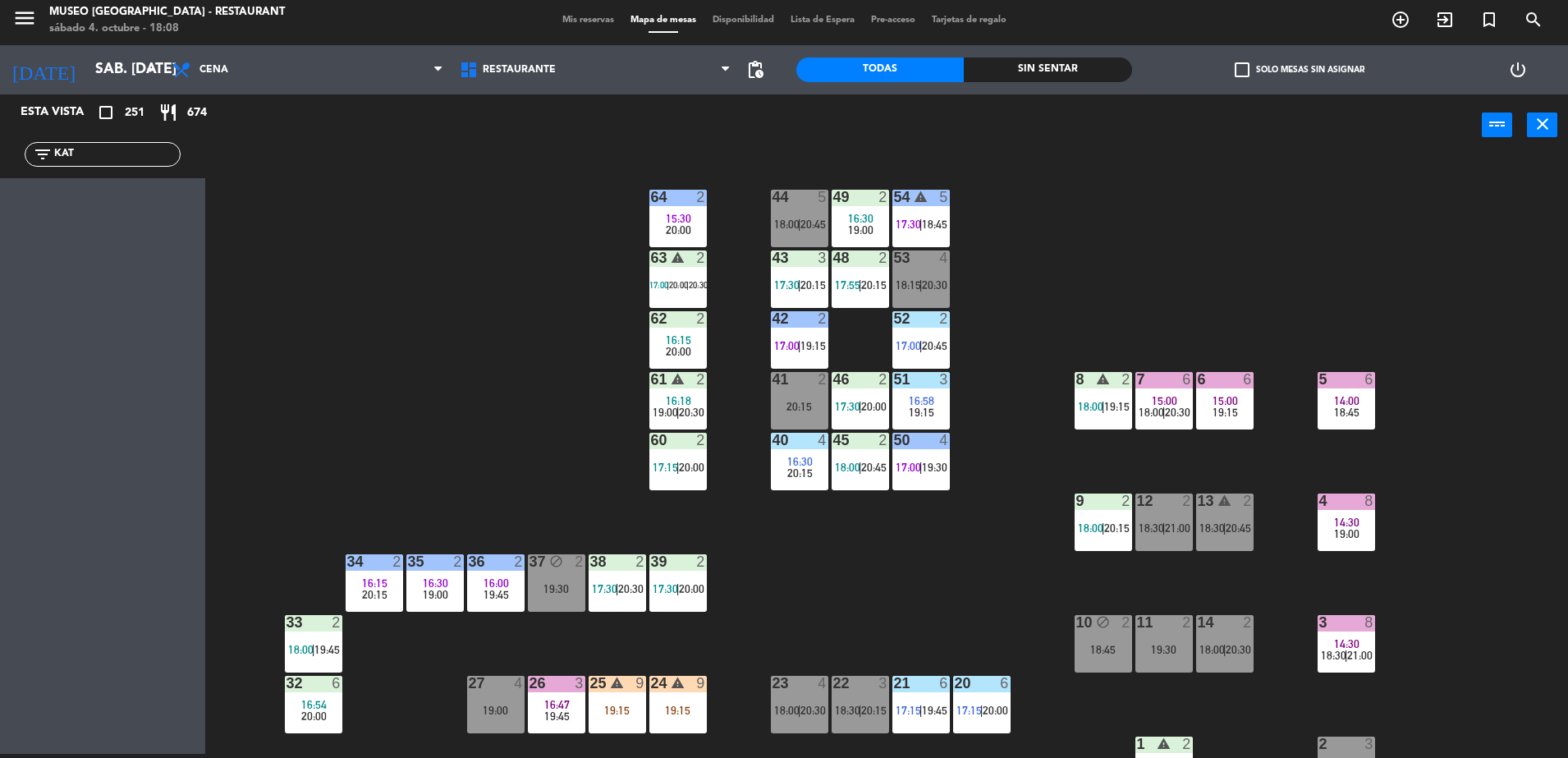
type input "KAT"
click at [411, 136] on div "power_input close" at bounding box center [843, 125] width 1276 height 62
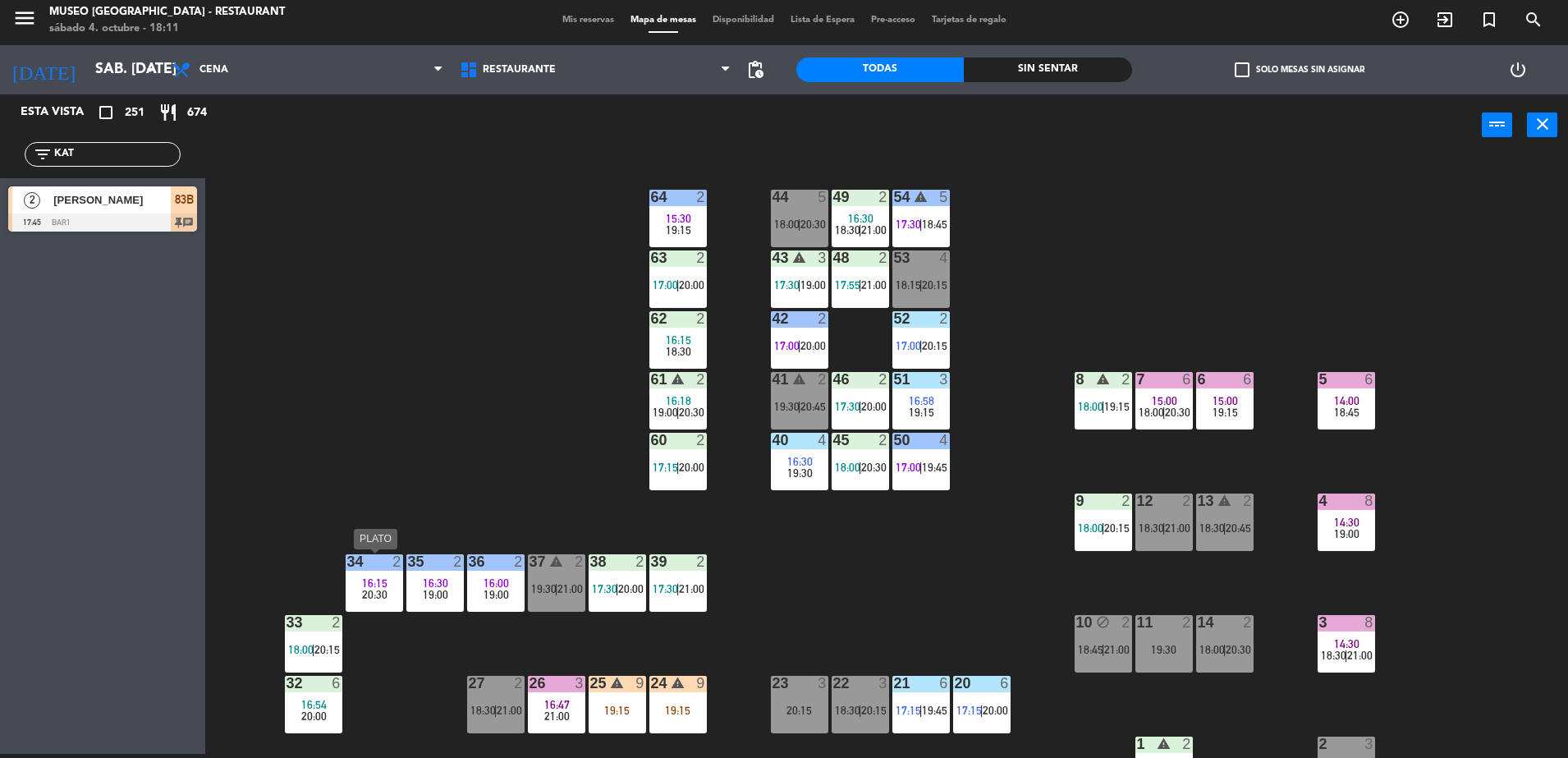
click at [379, 601] on div "34 2 16:15 20:30" at bounding box center [374, 583] width 58 height 58
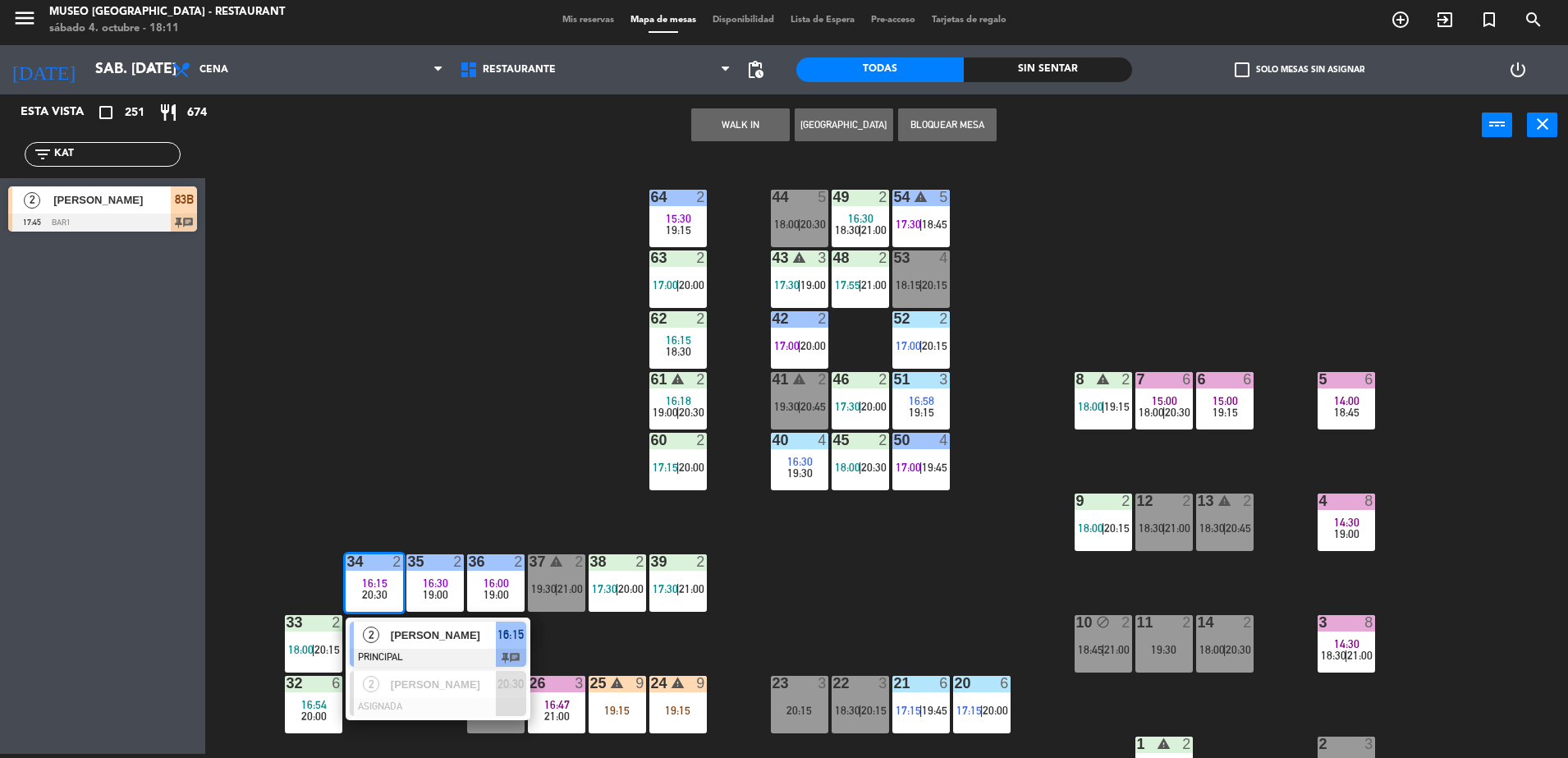
click at [387, 620] on div "2 [PERSON_NAME] PRINCIPAL 16:15 chat" at bounding box center [437, 644] width 184 height 54
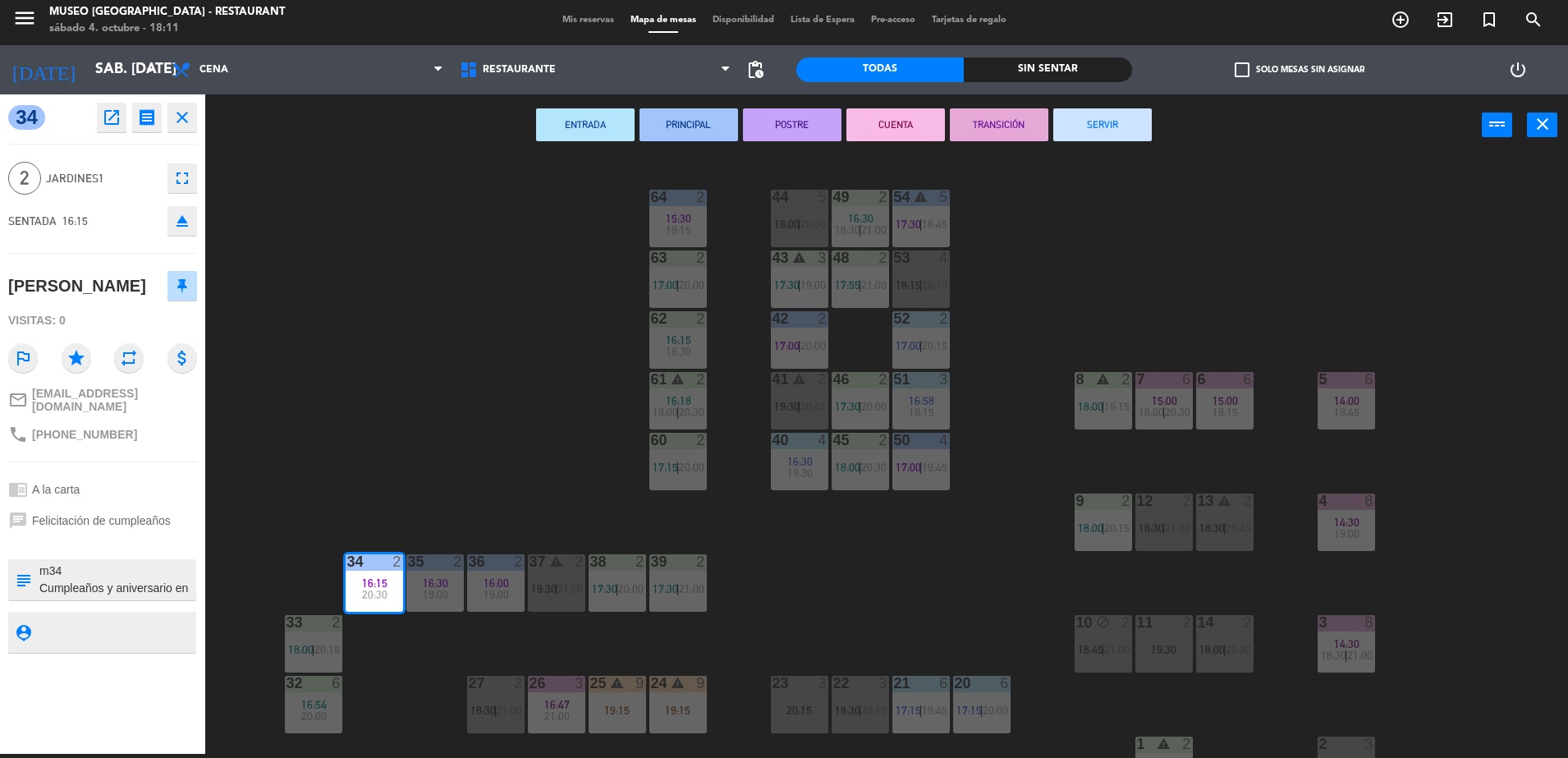
click at [912, 124] on button "CUENTA" at bounding box center [895, 125] width 98 height 33
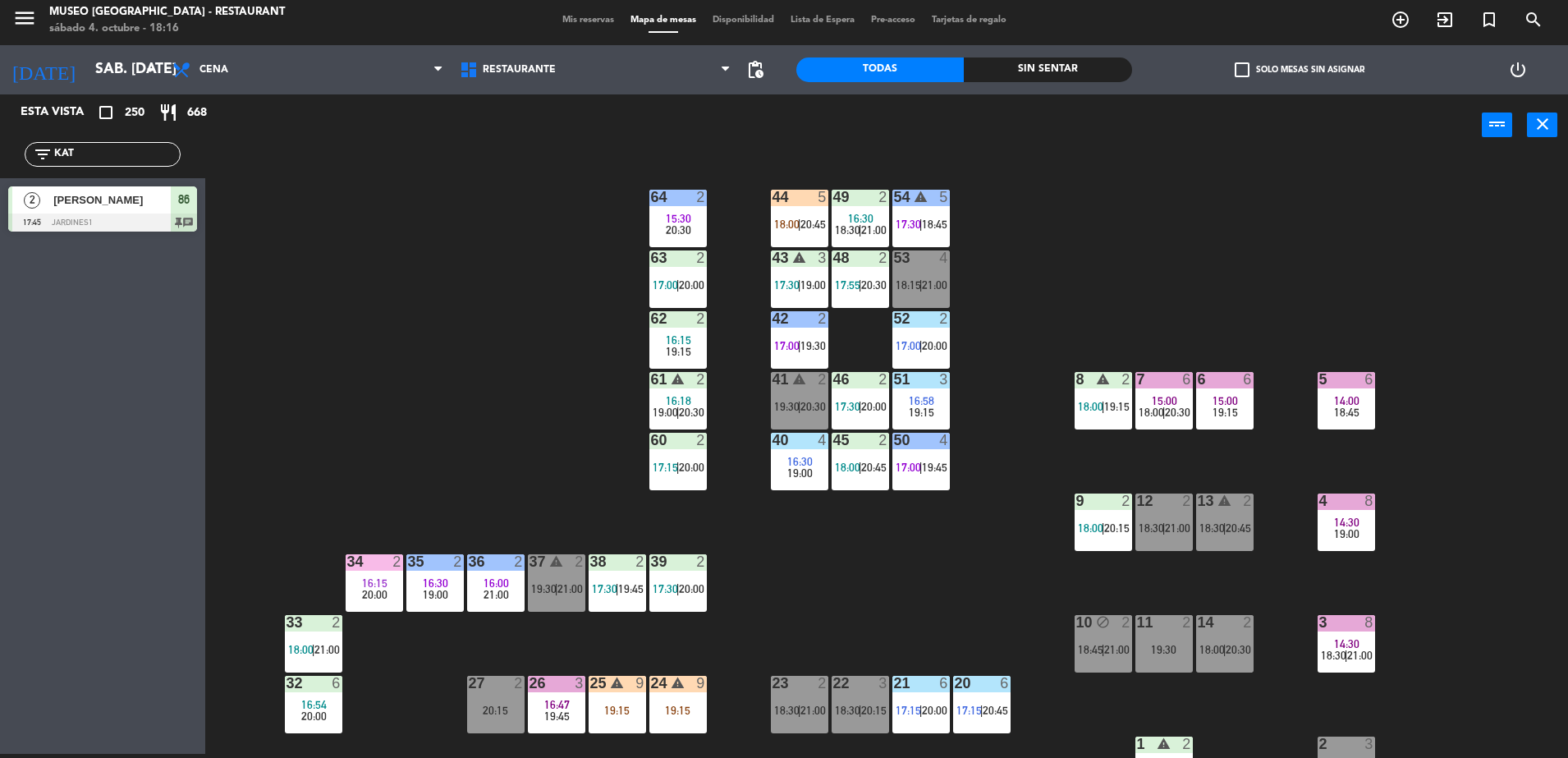
click at [506, 263] on div "44 5 18:00 | 20:45 49 2 16:30 18:30 | 21:00 54 warning 5 17:30 | 18:45 64 2 15:…" at bounding box center [894, 459] width 1347 height 598
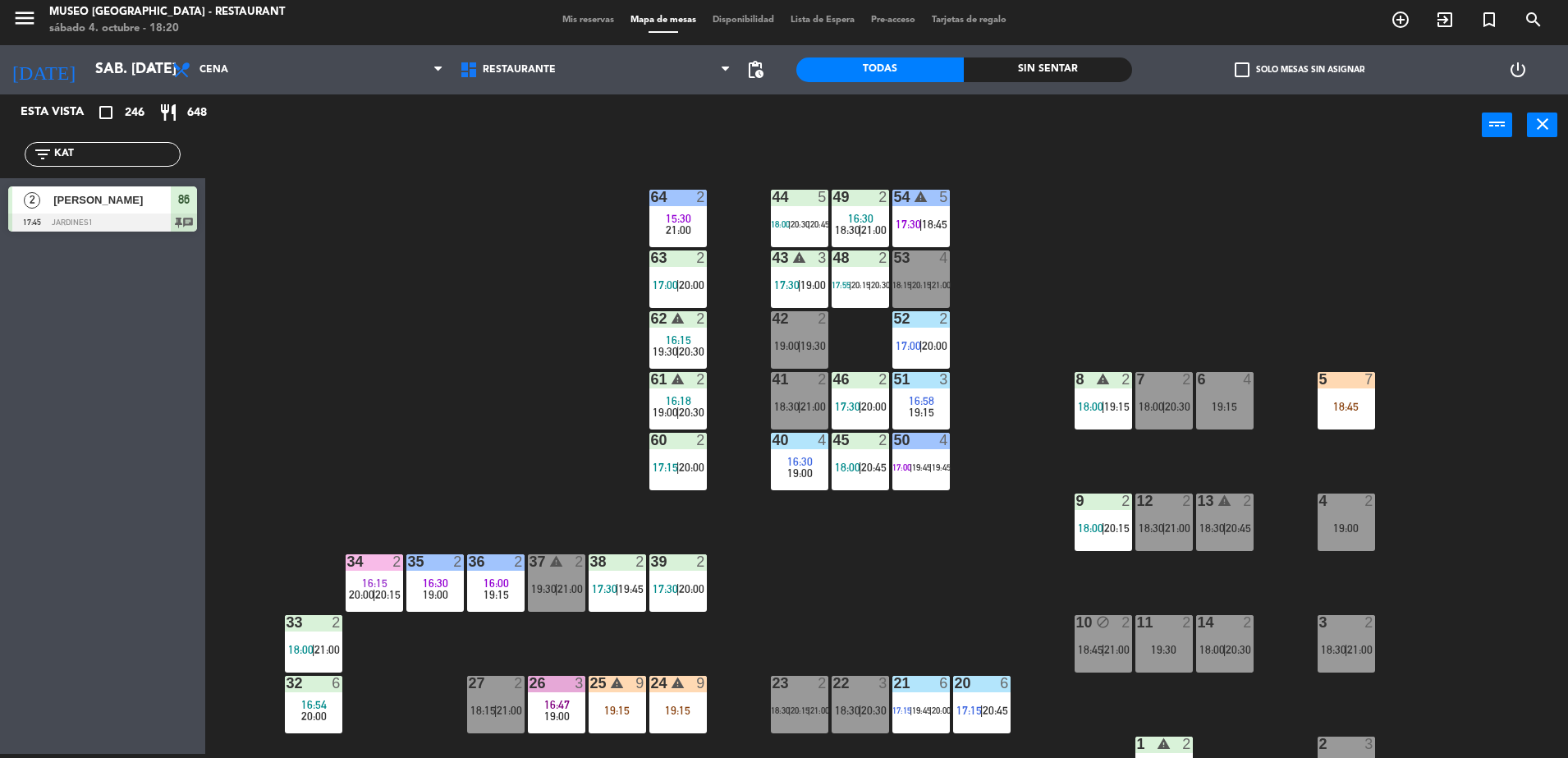
click at [321, 286] on div "44 5 18:00 | 20:30 | 20:45 49 2 16:30 18:30 | 21:00 54 warning 5 17:30 | 18:45 …" at bounding box center [894, 459] width 1347 height 598
drag, startPoint x: 110, startPoint y: 157, endPoint x: 0, endPoint y: 150, distance: 110.2
click at [0, 150] on html "close × Museo Larco Café - Restaurant × chrome_reader_mode Listado de Reservas …" at bounding box center [784, 379] width 1568 height 758
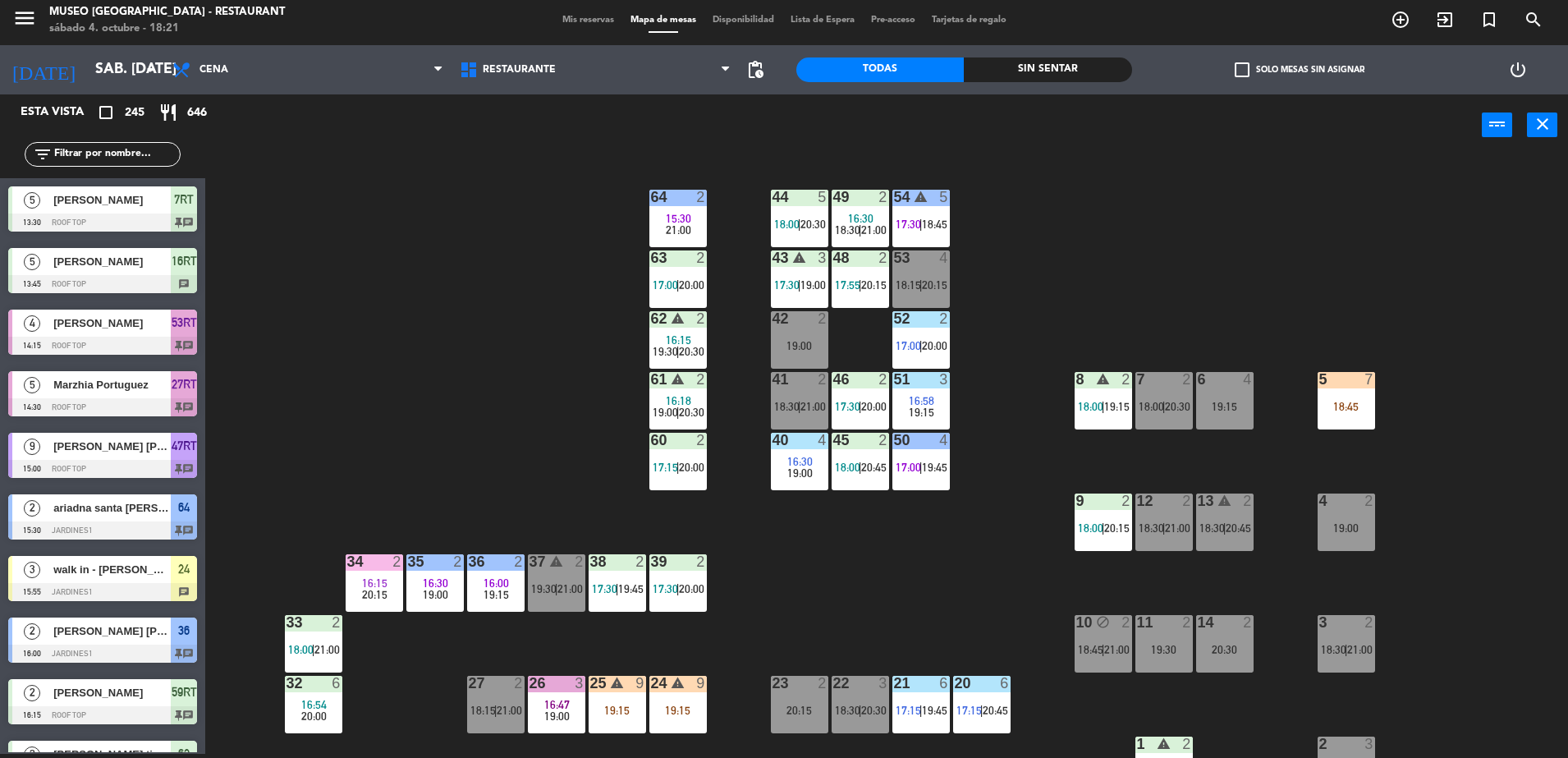
click at [449, 294] on div "44 5 18:00 | 20:30 49 2 16:30 18:30 | 21:00 54 warning 5 17:30 | 18:45 64 2 15:…" at bounding box center [894, 459] width 1347 height 598
click at [77, 152] on input "text" at bounding box center [117, 155] width 127 height 18
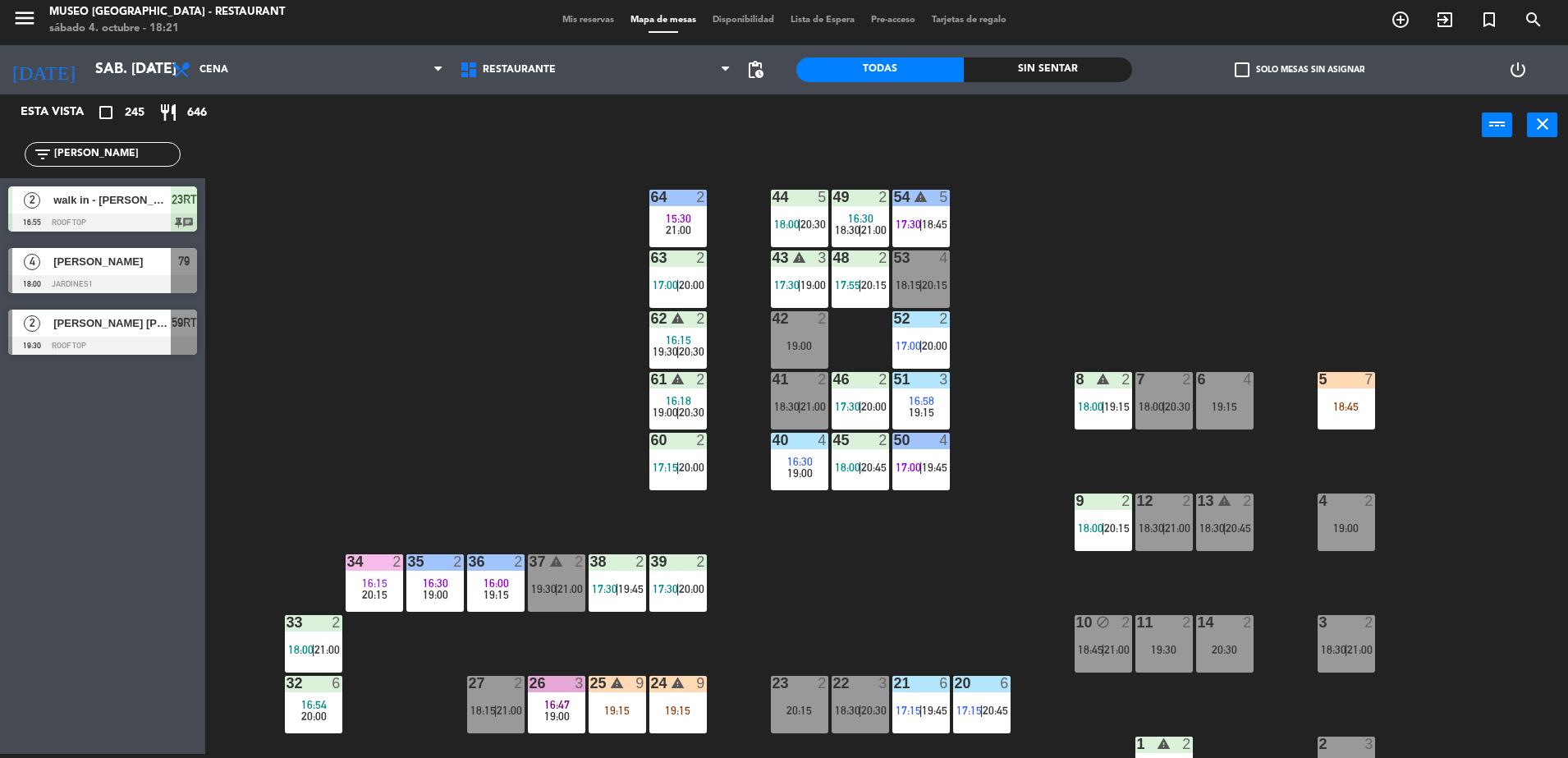
type input "[PERSON_NAME]"
click at [393, 449] on div "44 5 18:00 | 20:30 49 2 16:30 18:30 | 21:00 54 warning 5 17:30 | 18:45 64 2 15:…" at bounding box center [894, 459] width 1347 height 598
click at [799, 405] on span "|" at bounding box center [799, 407] width 3 height 13
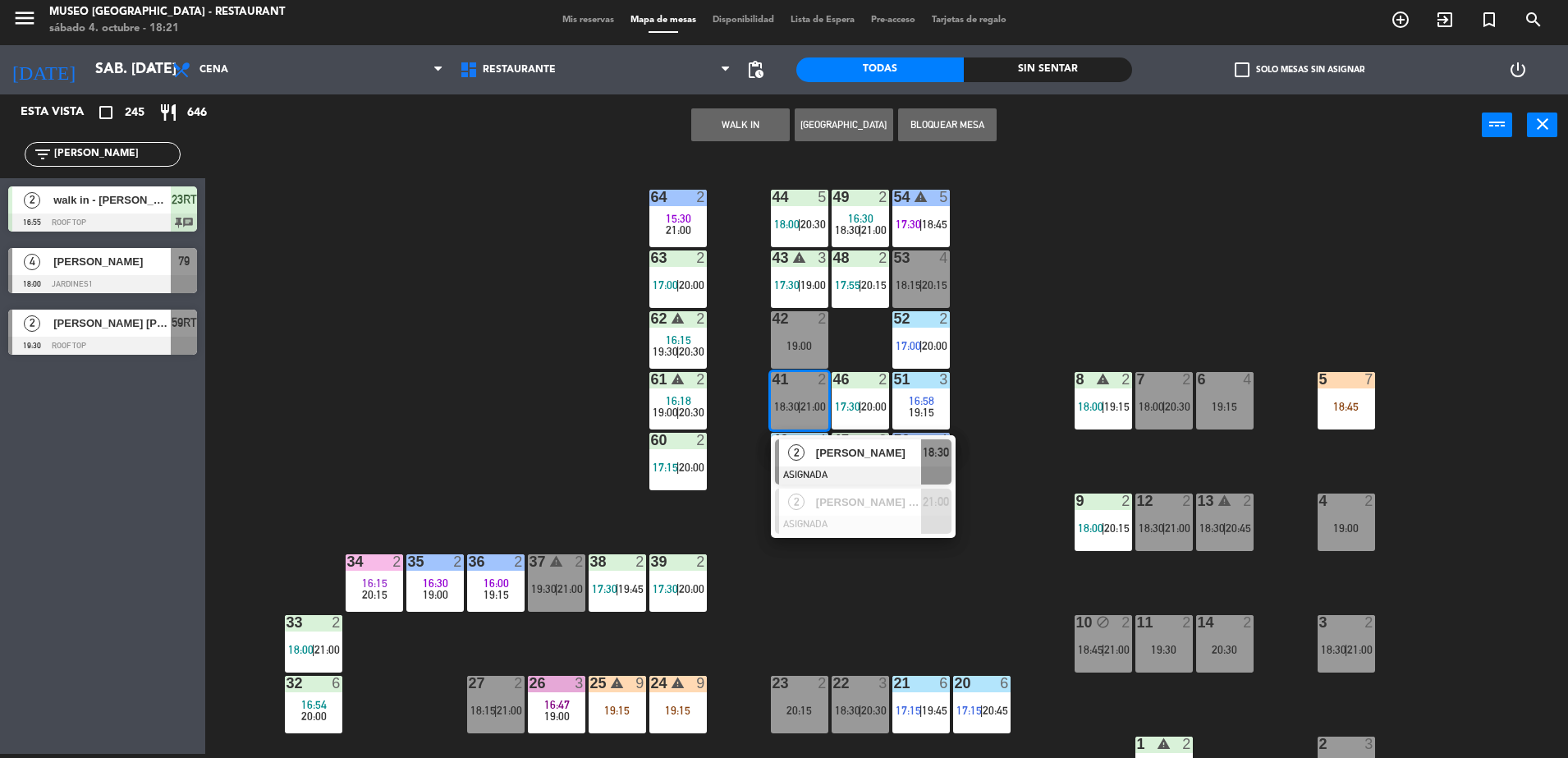
click at [827, 463] on div "[PERSON_NAME]" at bounding box center [867, 452] width 107 height 27
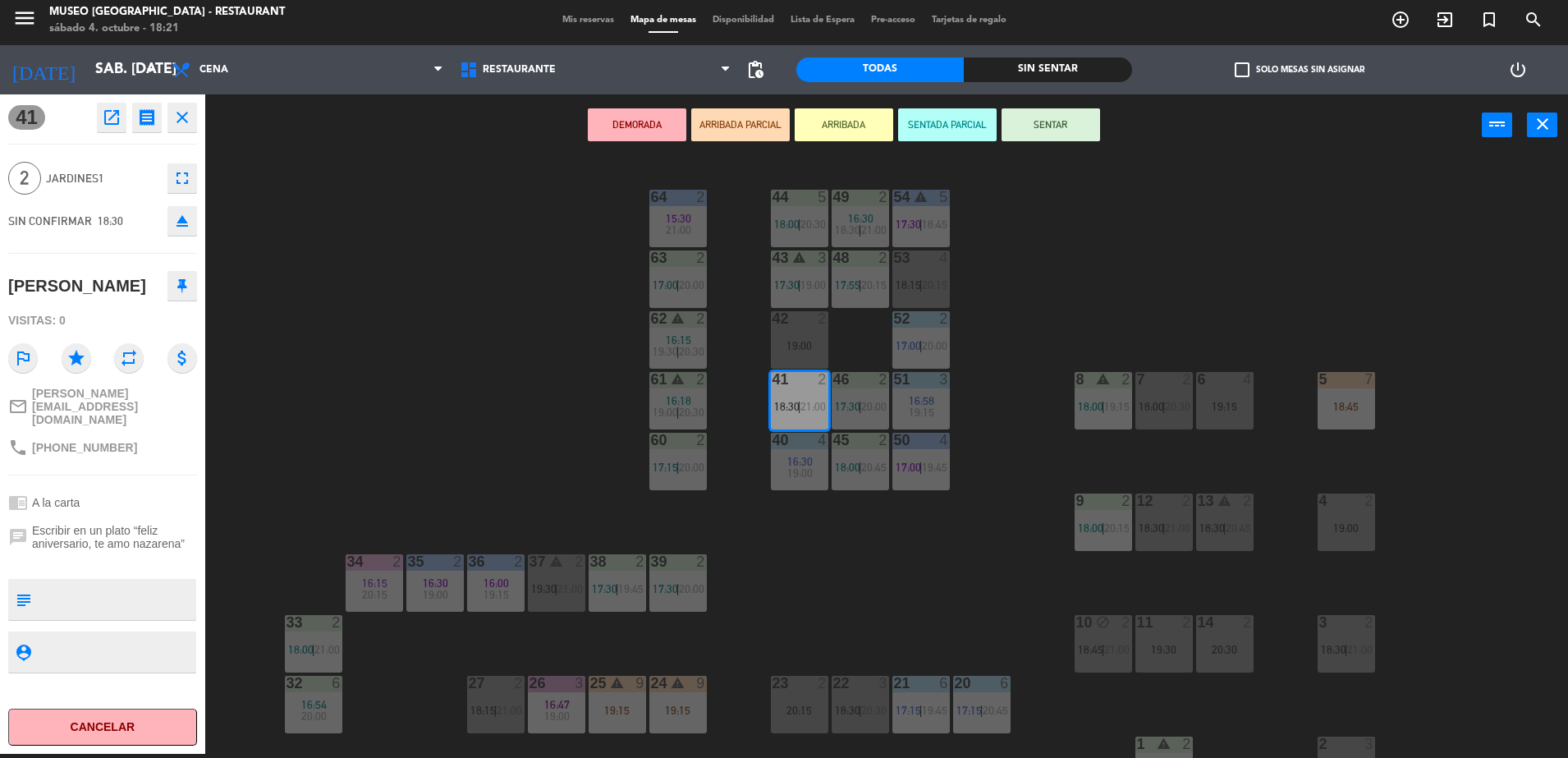
click at [183, 227] on icon "eject" at bounding box center [183, 221] width 20 height 20
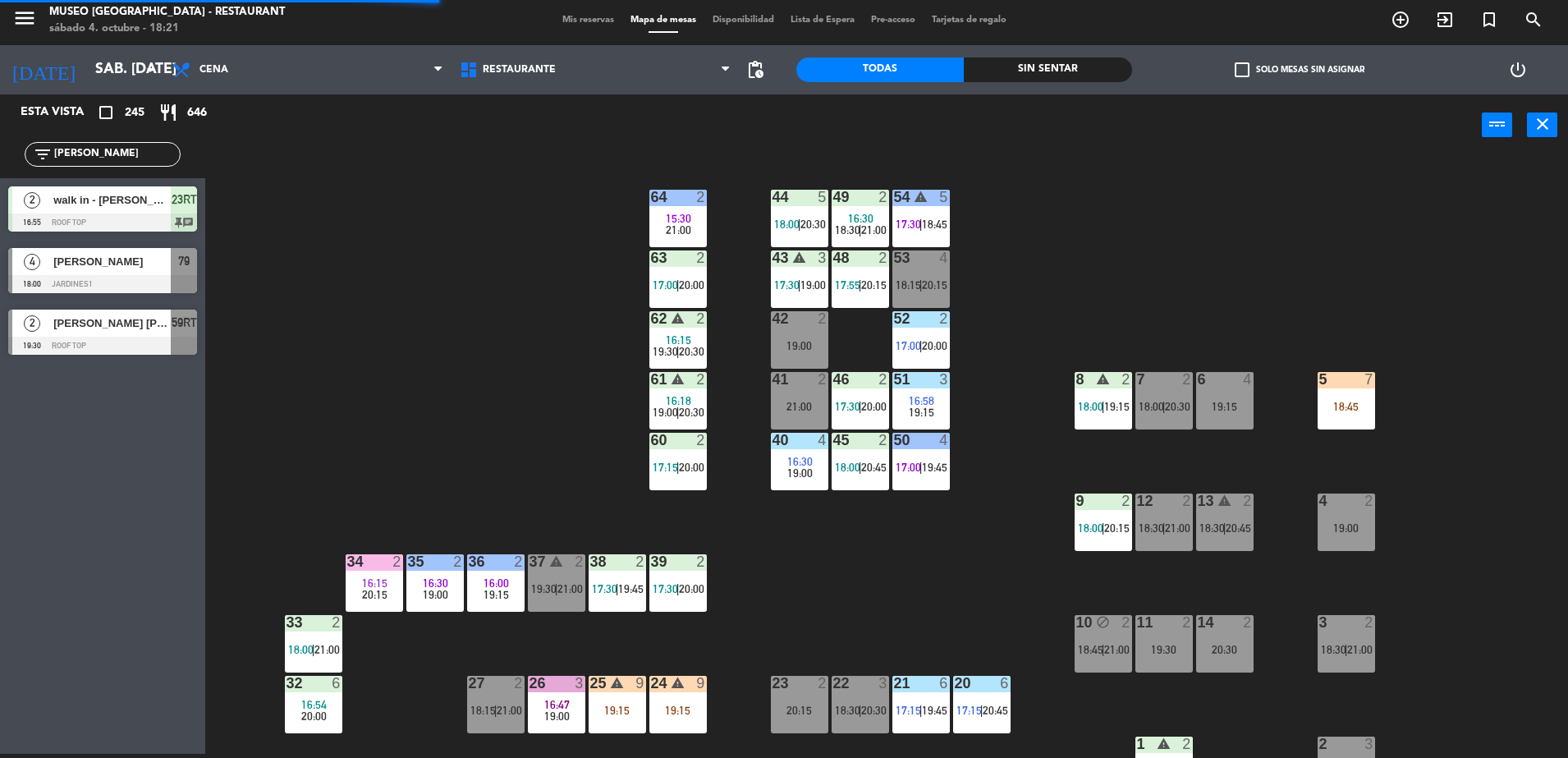
click at [121, 268] on span "[PERSON_NAME]" at bounding box center [112, 261] width 117 height 17
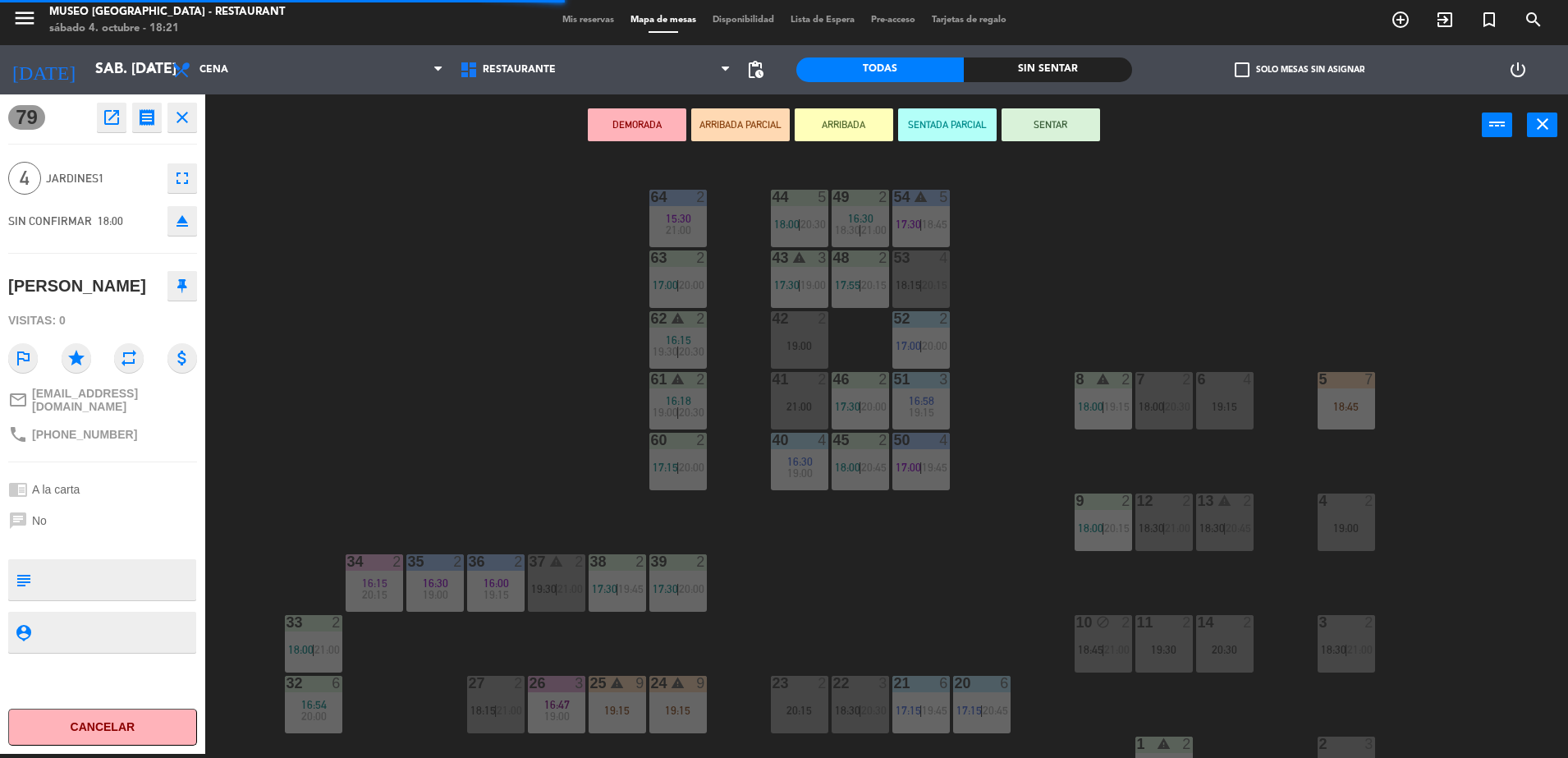
click at [811, 414] on div "41 2 21:00" at bounding box center [800, 401] width 58 height 58
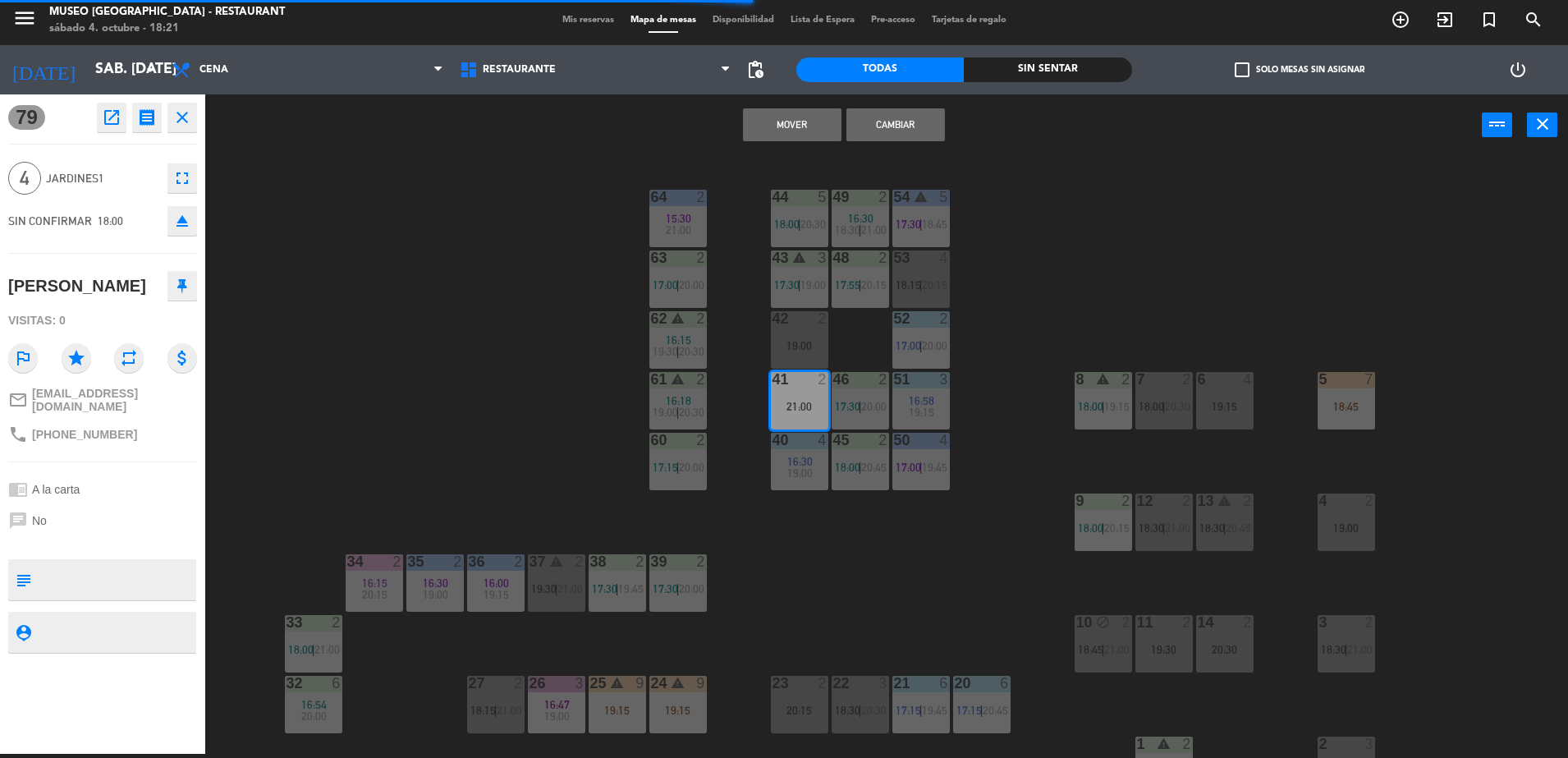
click at [794, 145] on div "Mover Cambiar power_input close" at bounding box center [843, 125] width 1276 height 62
click at [792, 141] on div "Mover Cambiar power_input close" at bounding box center [843, 125] width 1276 height 62
click at [789, 136] on button "Mover" at bounding box center [792, 125] width 98 height 33
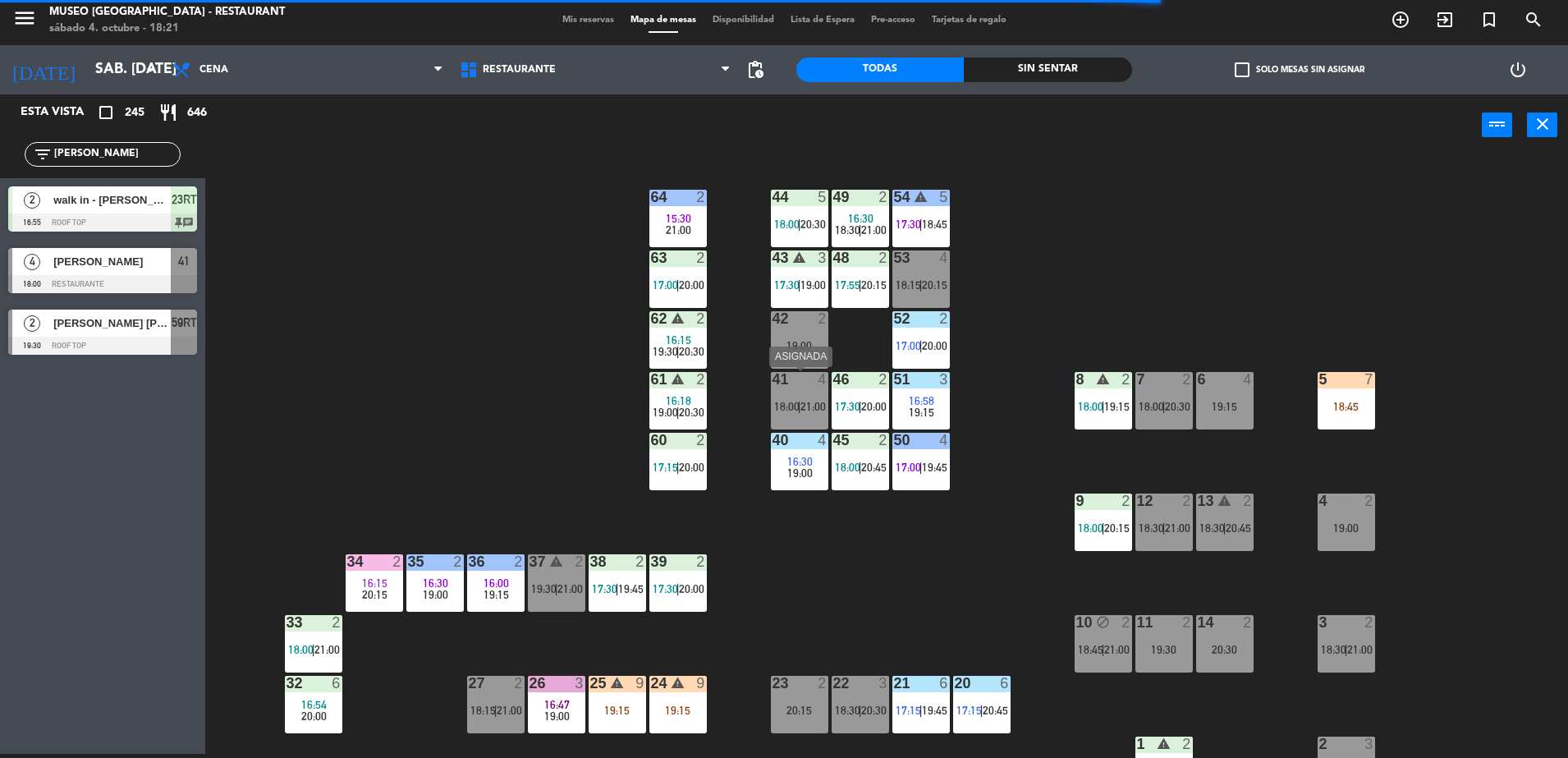
click at [811, 420] on div "41 4 18:00 | 21:00" at bounding box center [800, 401] width 58 height 58
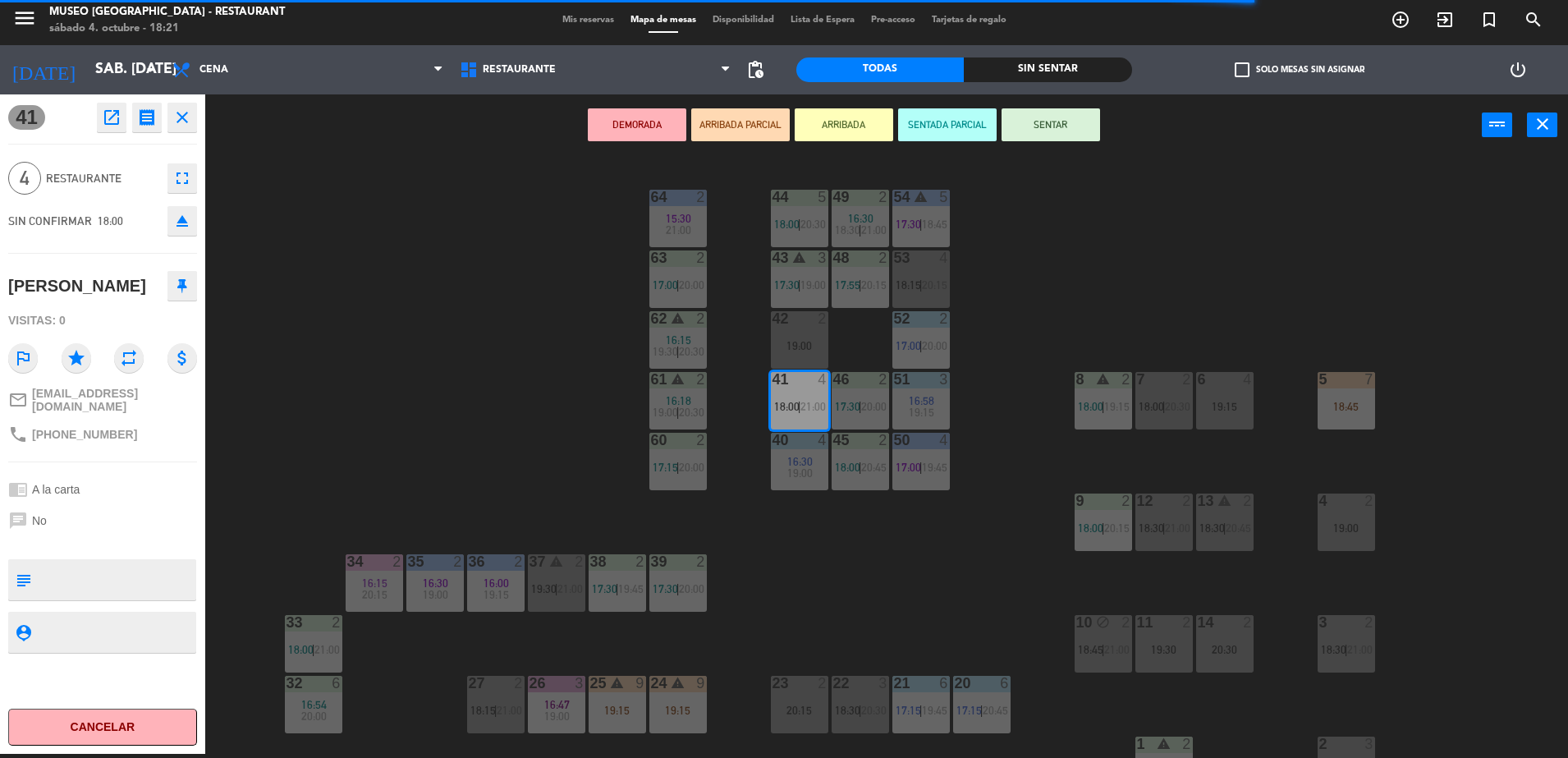
click at [107, 573] on textarea at bounding box center [117, 579] width 157 height 35
type textarea "lllego"
type textarea "llego 18:21"
click at [112, 232] on div "SIN CONFIRMAR 18:00 eject" at bounding box center [102, 221] width 188 height 41
click at [746, 114] on button "ARRIBADA PARCIAL" at bounding box center [740, 125] width 98 height 33
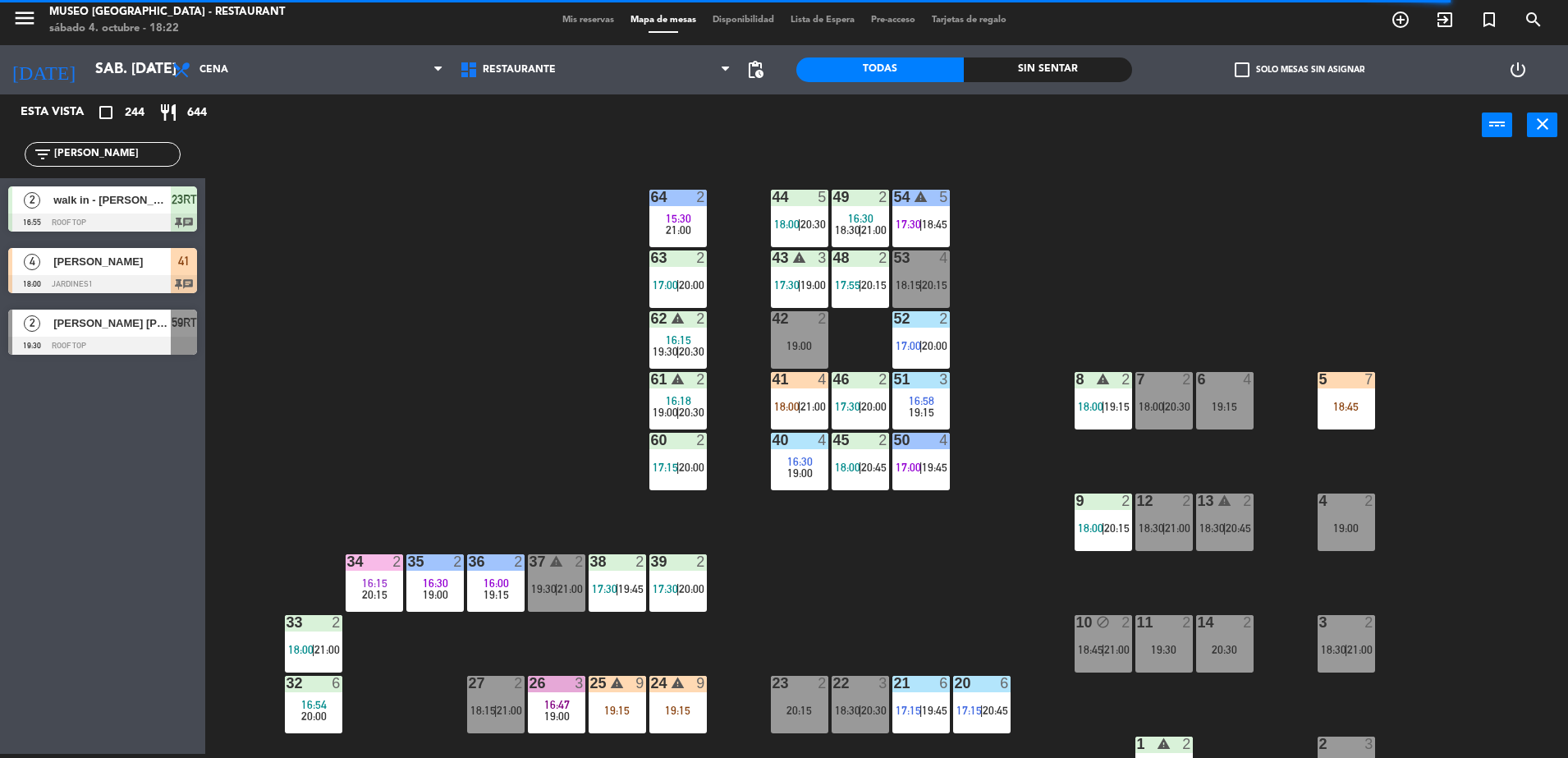
click at [738, 205] on div "44 5 18:00 | 20:30 49 2 16:30 18:30 | 21:00 54 warning 5 17:30 | 18:45 64 2 15:…" at bounding box center [894, 459] width 1347 height 598
click at [803, 425] on div "41 4 18:00 | 21:00" at bounding box center [800, 401] width 58 height 58
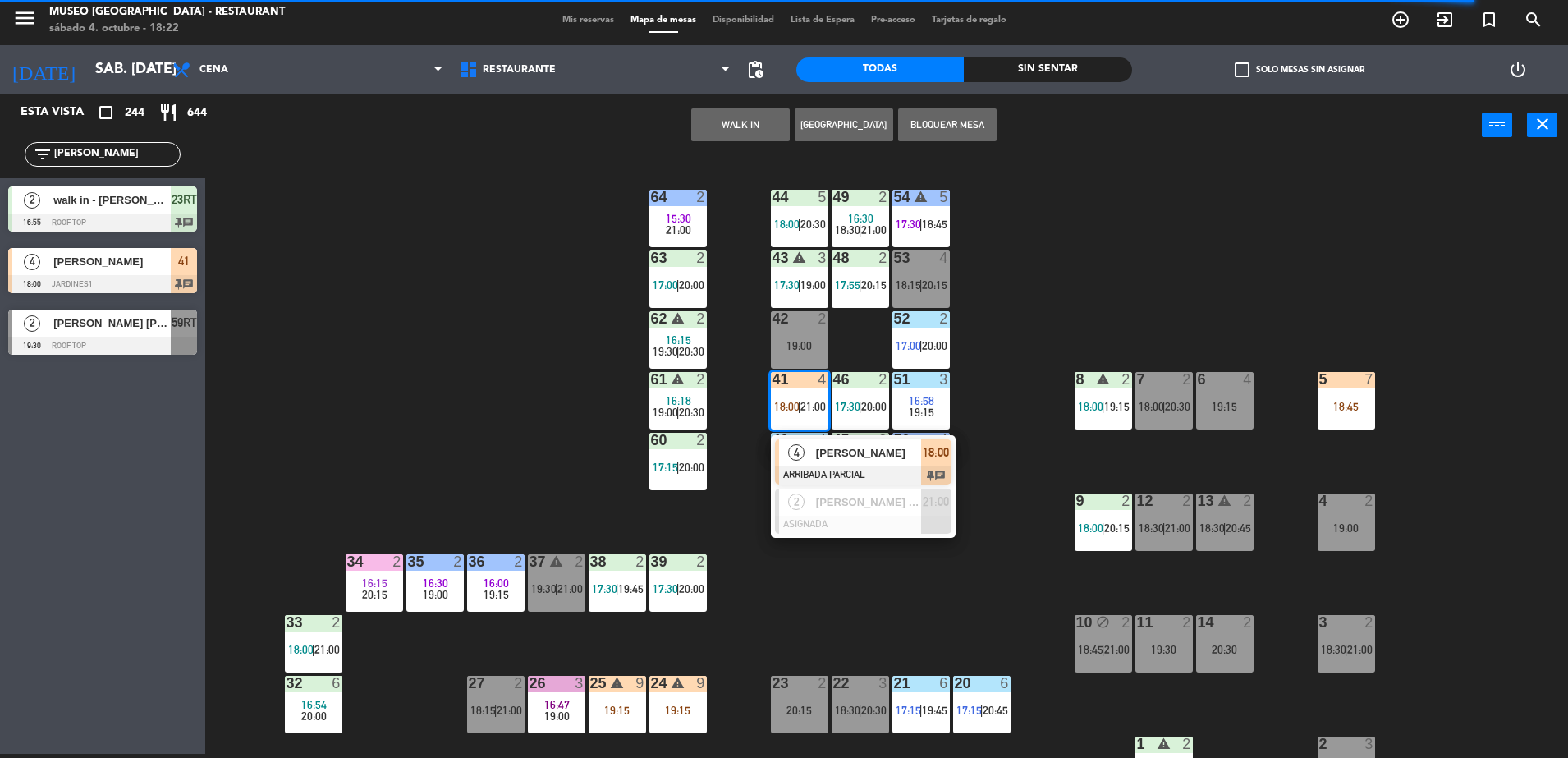
click at [803, 451] on span "4" at bounding box center [797, 452] width 17 height 17
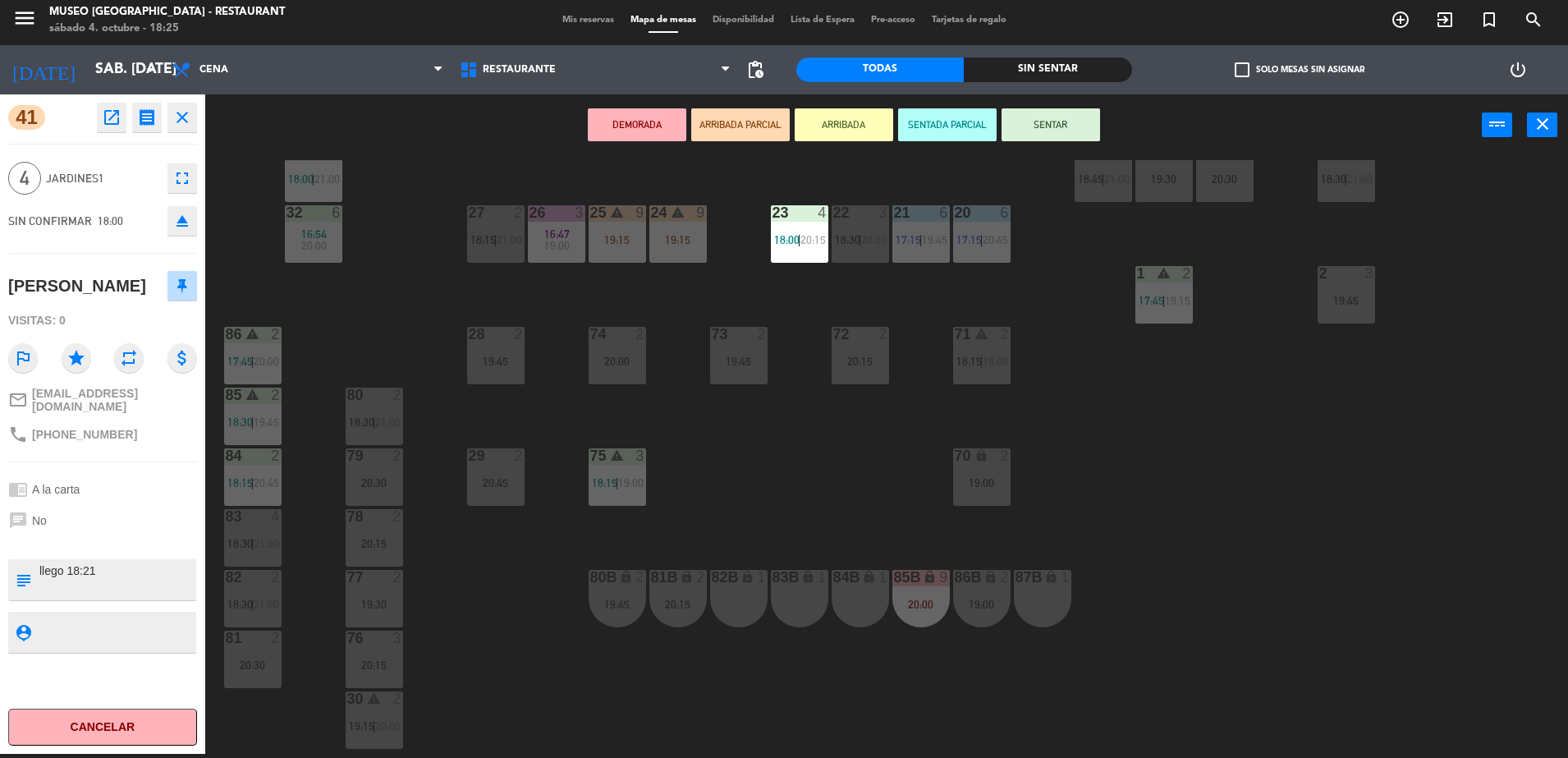
scroll to position [523, 0]
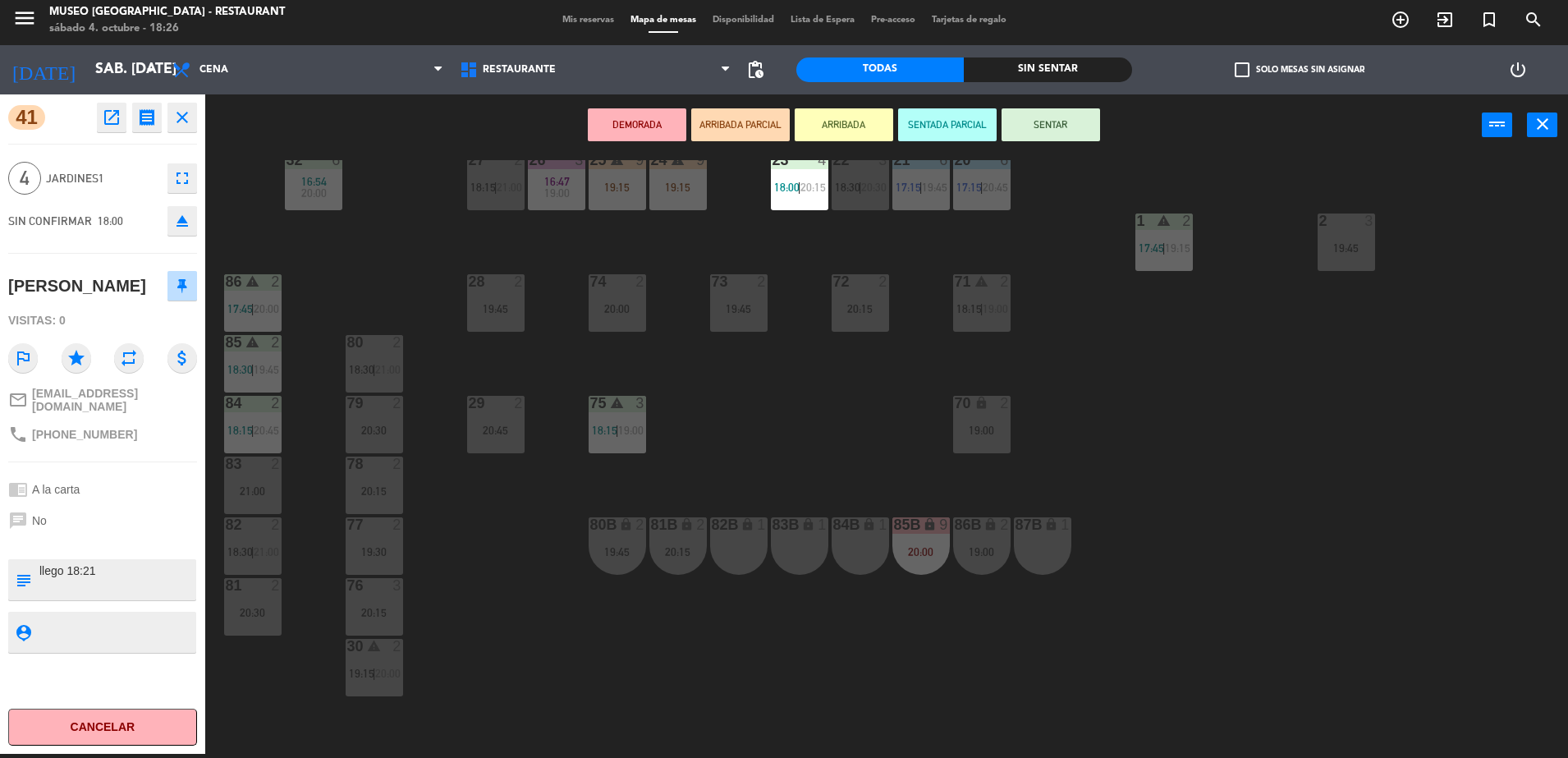
click at [365, 327] on div "44 5 18:00 | 20:30 49 2 16:30 18:30 | 21:00 54 warning 5 17:30 | 18:45 64 2 15:…" at bounding box center [894, 459] width 1347 height 598
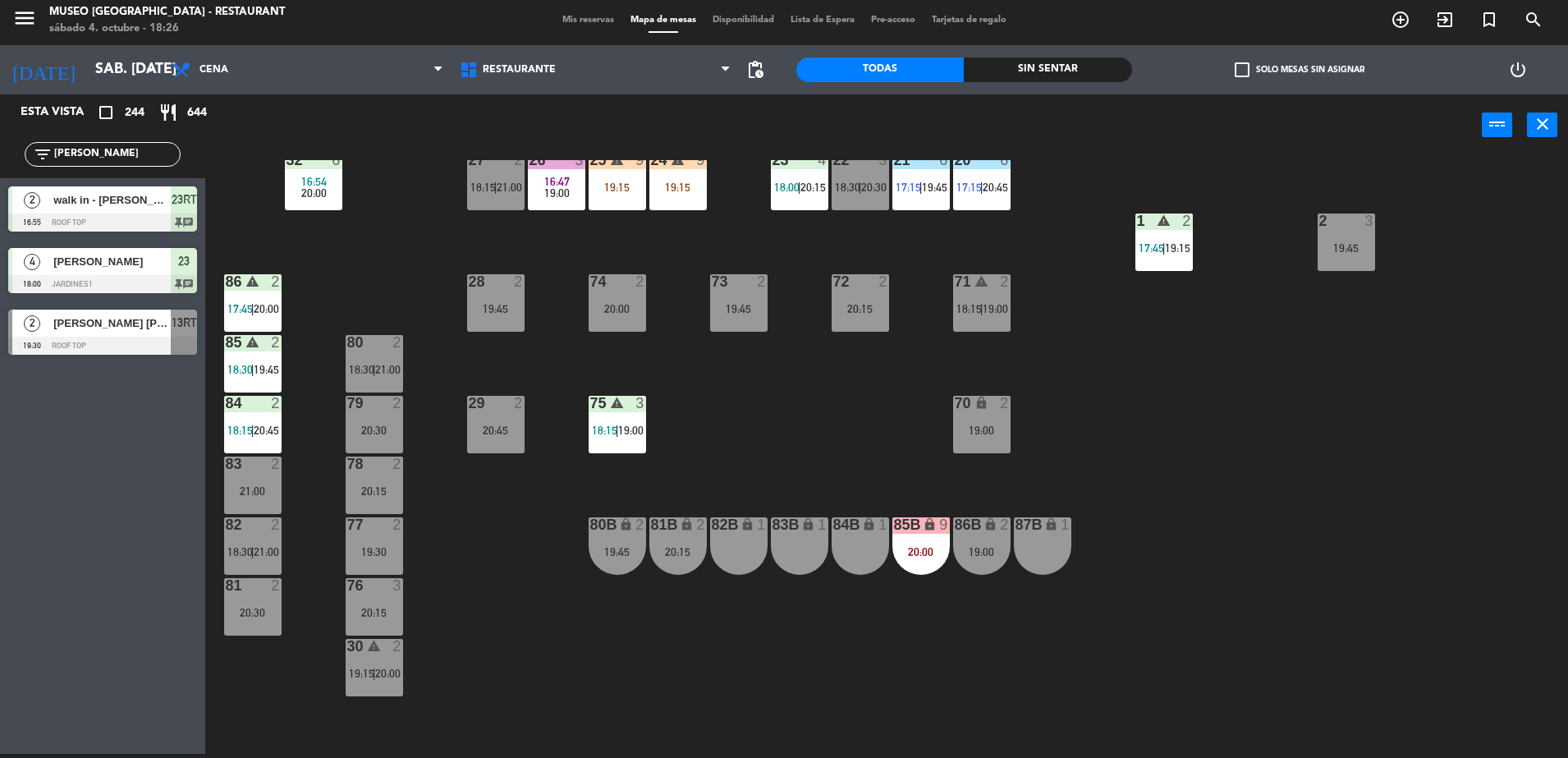
drag, startPoint x: 139, startPoint y: 150, endPoint x: 0, endPoint y: 284, distance: 193.1
click at [0, 284] on html "close × Museo Larco Café - Restaurant × chrome_reader_mode Listado de Reservas …" at bounding box center [784, 379] width 1568 height 758
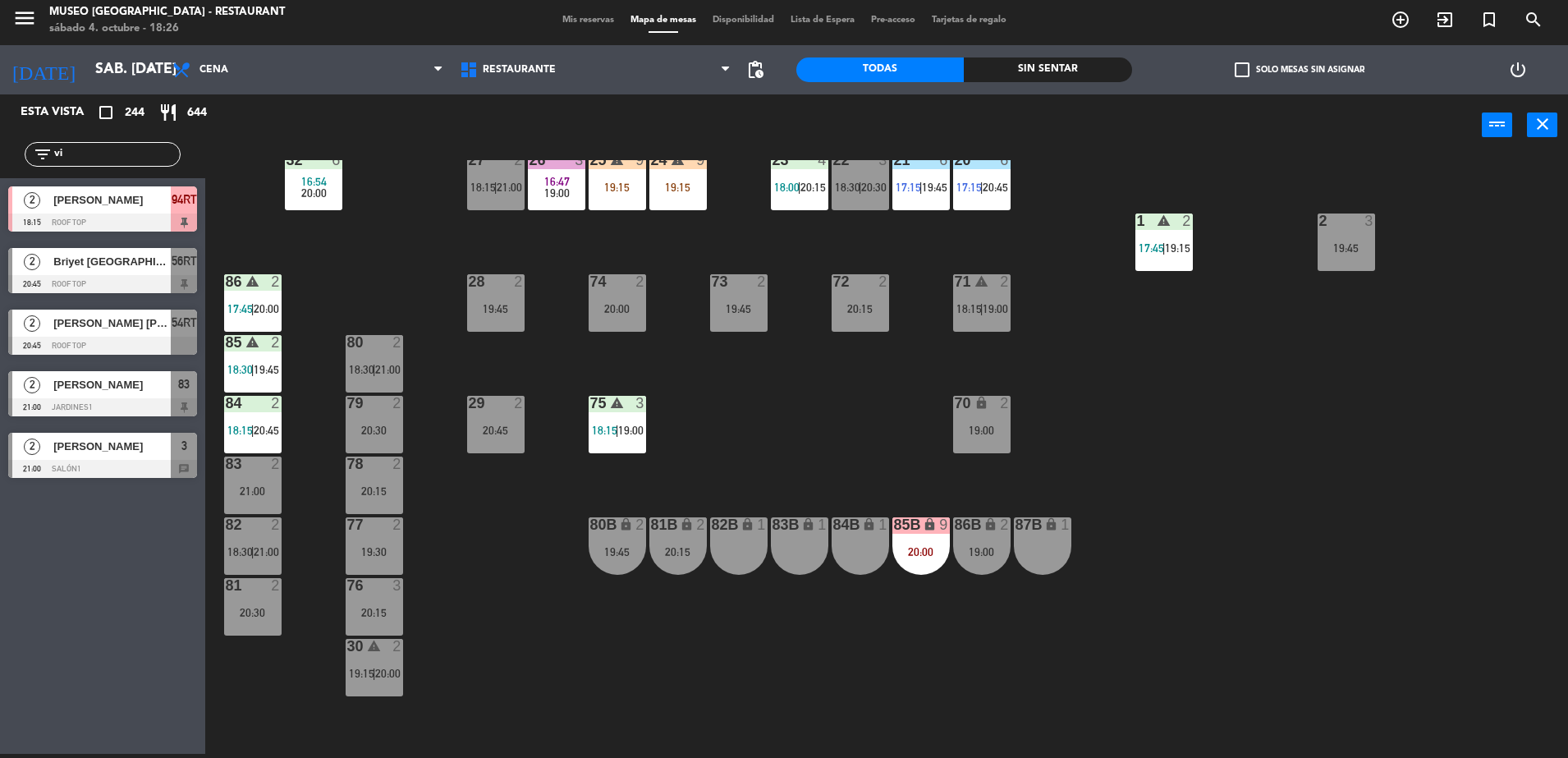
type input "v"
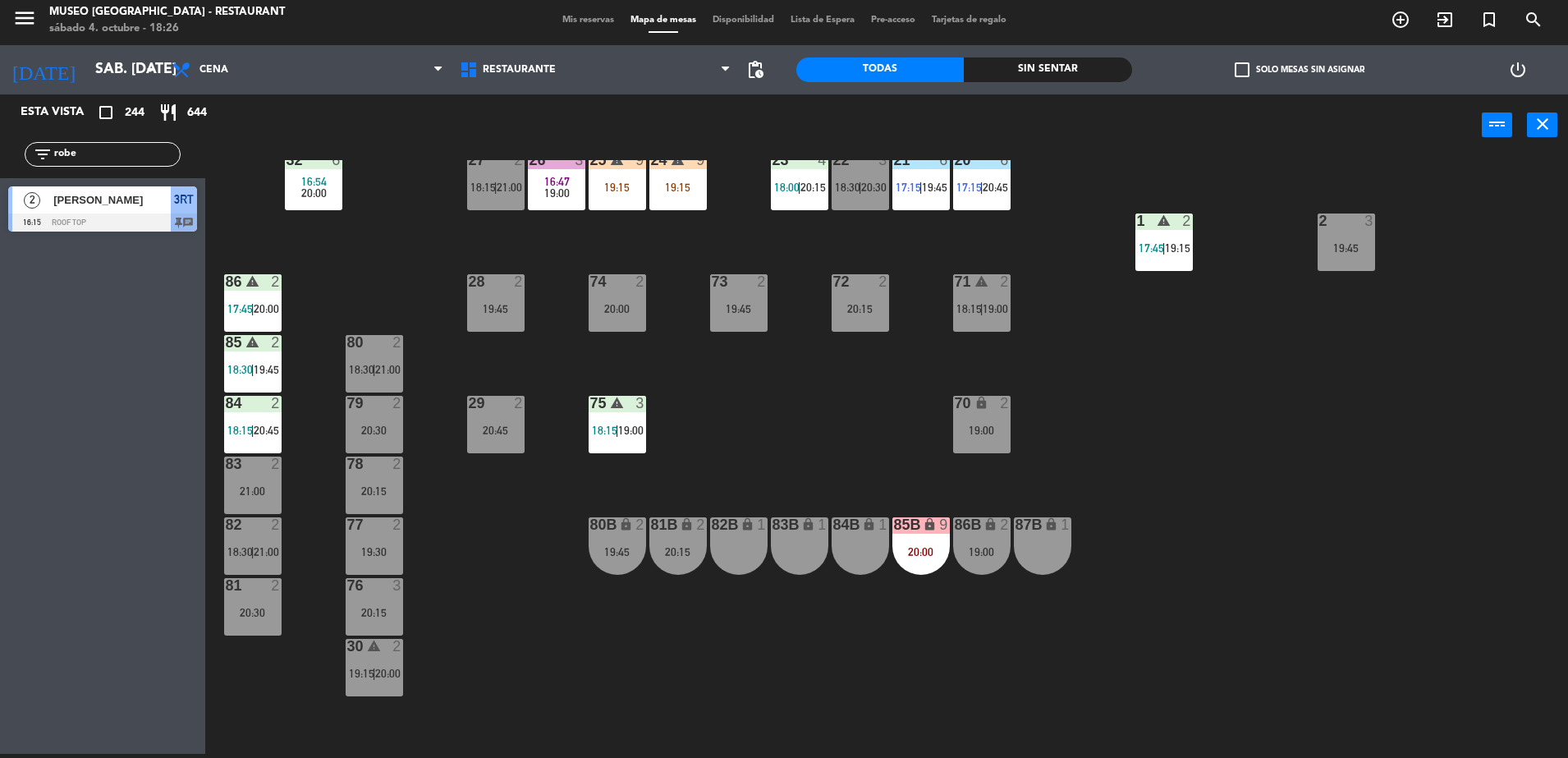
type input "robe"
click at [29, 321] on div "Esta vista crop_square 244 restaurant 644 filter_list robe 2 [PERSON_NAME] 16:1…" at bounding box center [102, 424] width 205 height 660
click at [293, 279] on div "2" at bounding box center [279, 282] width 27 height 16
